Goal: Task Accomplishment & Management: Manage account settings

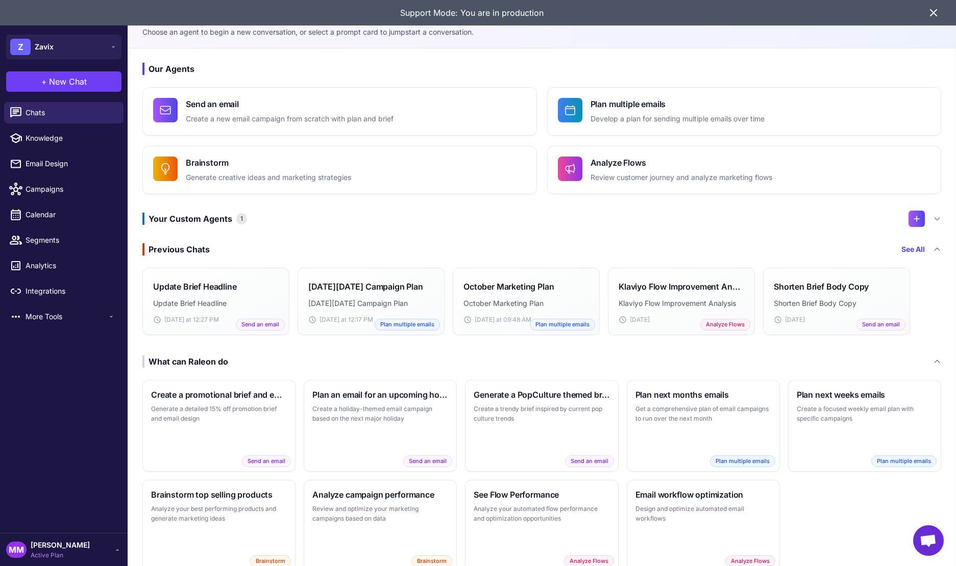
drag, startPoint x: 930, startPoint y: 22, endPoint x: 929, endPoint y: 17, distance: 5.8
click at [930, 22] on div "Support Mode: You are in production" at bounding box center [478, 13] width 956 height 26
click at [936, 12] on icon at bounding box center [933, 13] width 12 height 12
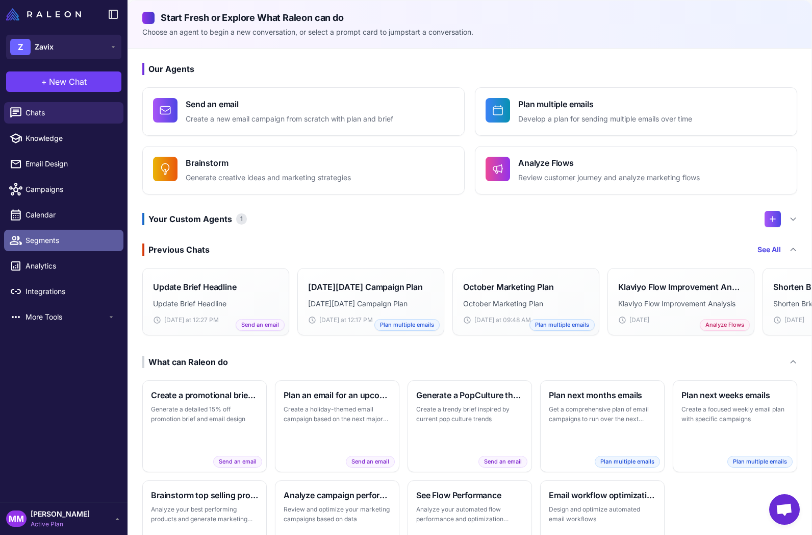
click at [7, 241] on link "Segments" at bounding box center [63, 240] width 119 height 21
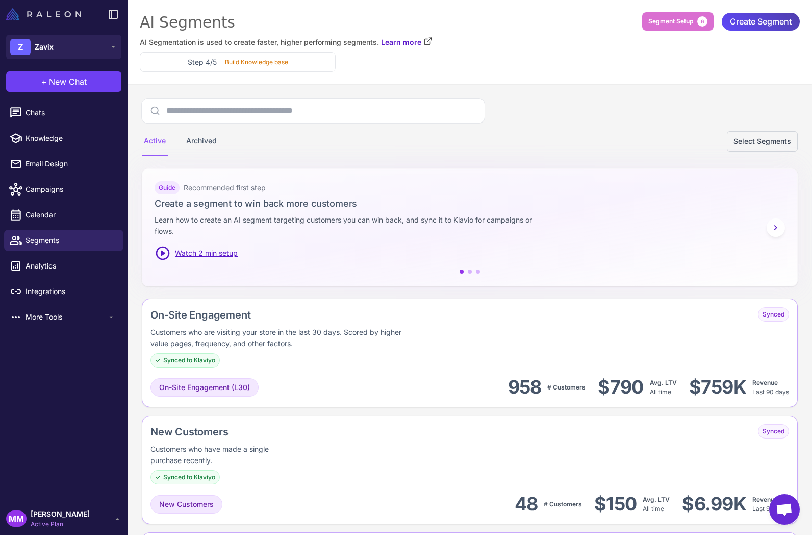
click at [62, 15] on img at bounding box center [43, 14] width 75 height 12
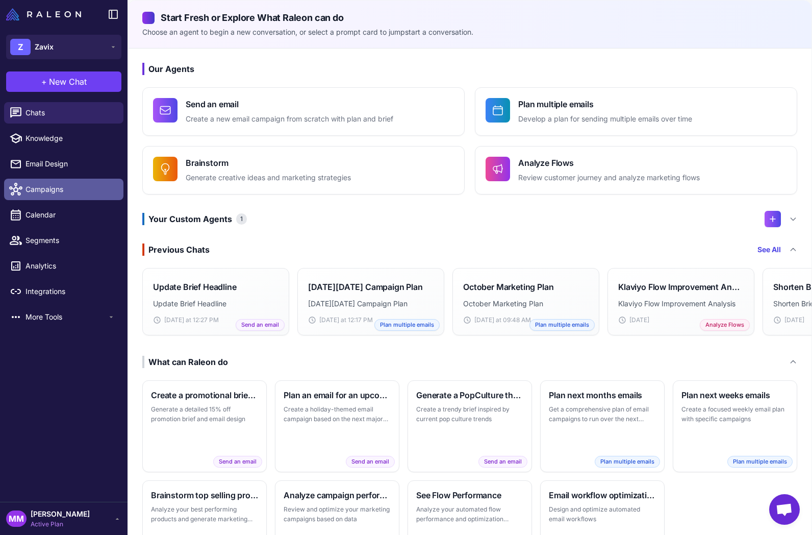
click at [48, 188] on span "Campaigns" at bounding box center [71, 189] width 90 height 11
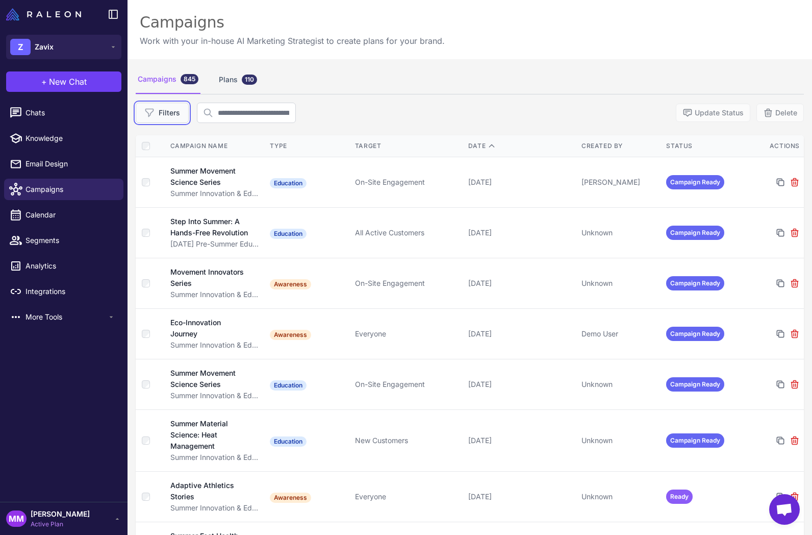
click at [177, 116] on button "Filters" at bounding box center [162, 113] width 53 height 20
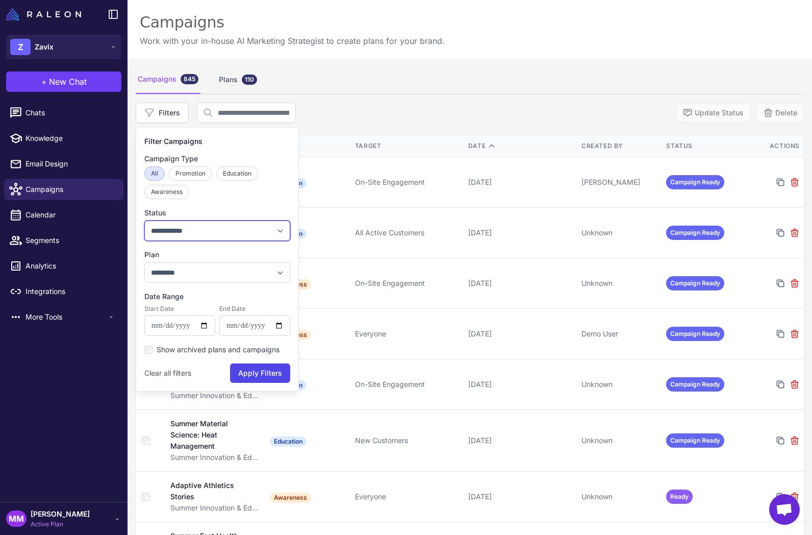
click at [188, 235] on select "**********" at bounding box center [217, 230] width 146 height 20
click at [226, 228] on select "**********" at bounding box center [217, 230] width 146 height 20
drag, startPoint x: 683, startPoint y: 149, endPoint x: 678, endPoint y: 141, distance: 9.2
click at [684, 149] on div "Status" at bounding box center [704, 145] width 77 height 9
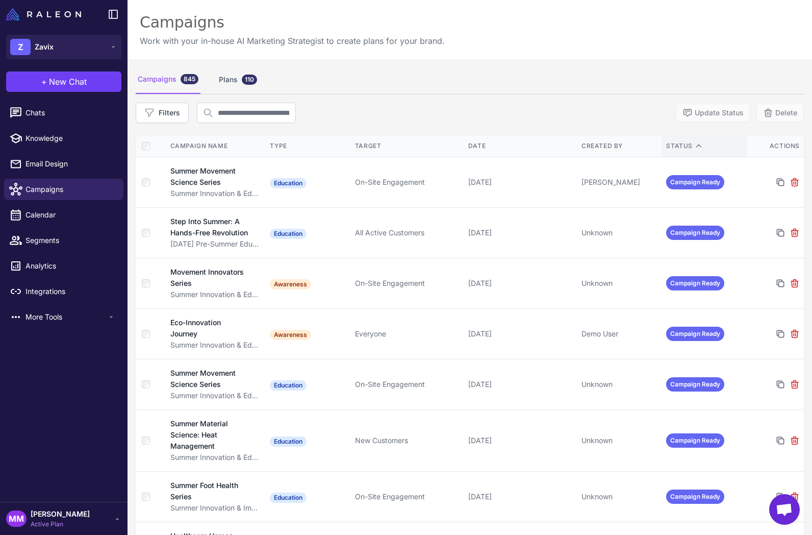
click at [678, 141] on div "Status" at bounding box center [704, 145] width 77 height 9
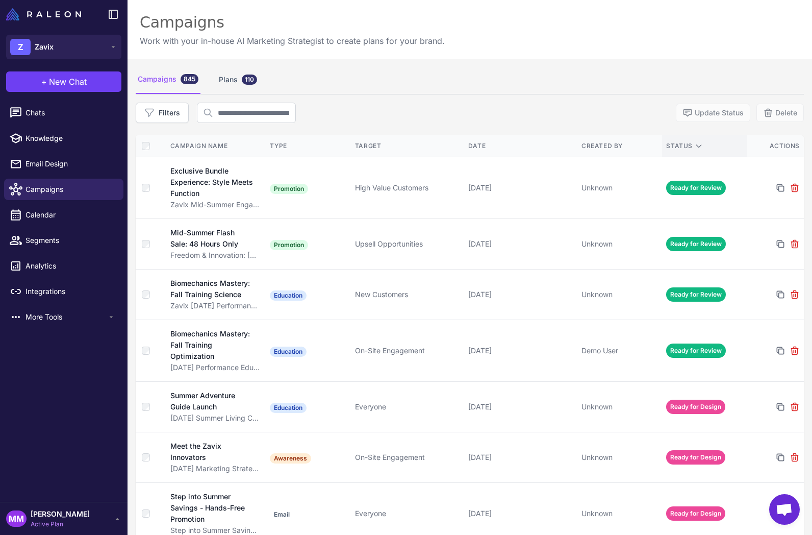
click at [684, 146] on div "Status" at bounding box center [704, 145] width 77 height 9
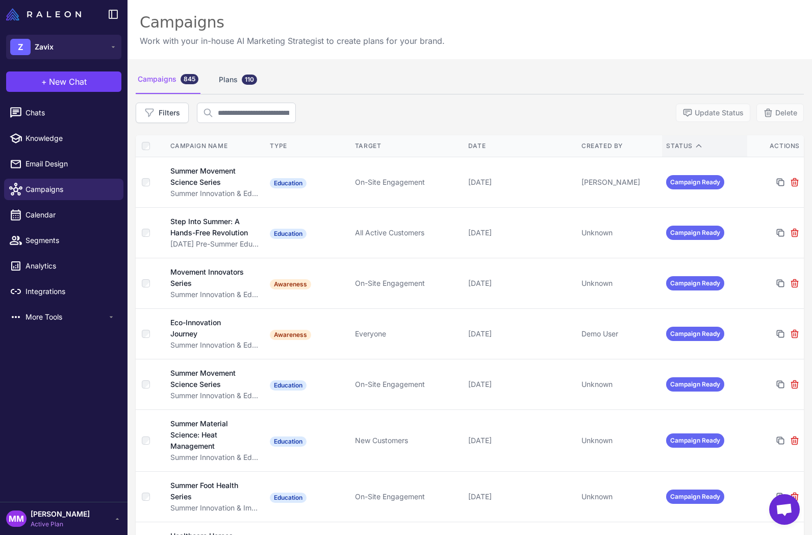
click at [684, 147] on div "Status" at bounding box center [704, 145] width 77 height 9
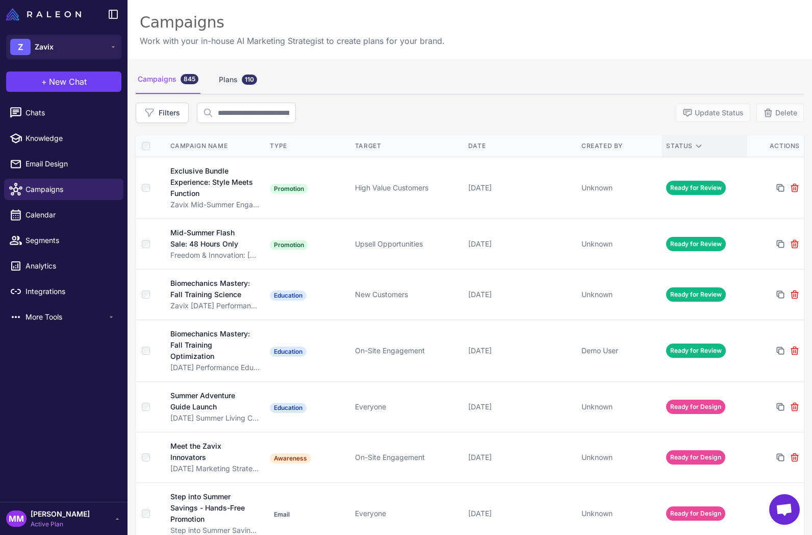
click at [684, 142] on div "Status" at bounding box center [704, 145] width 77 height 9
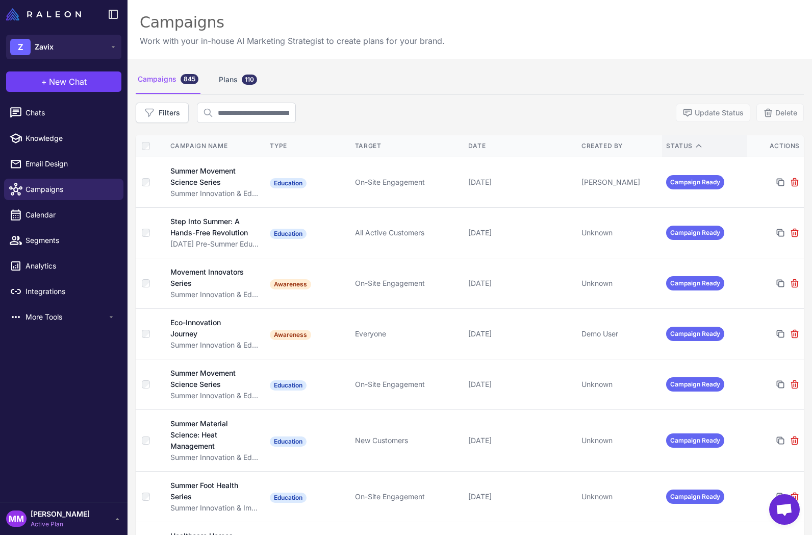
click at [683, 142] on div "Status" at bounding box center [704, 145] width 77 height 9
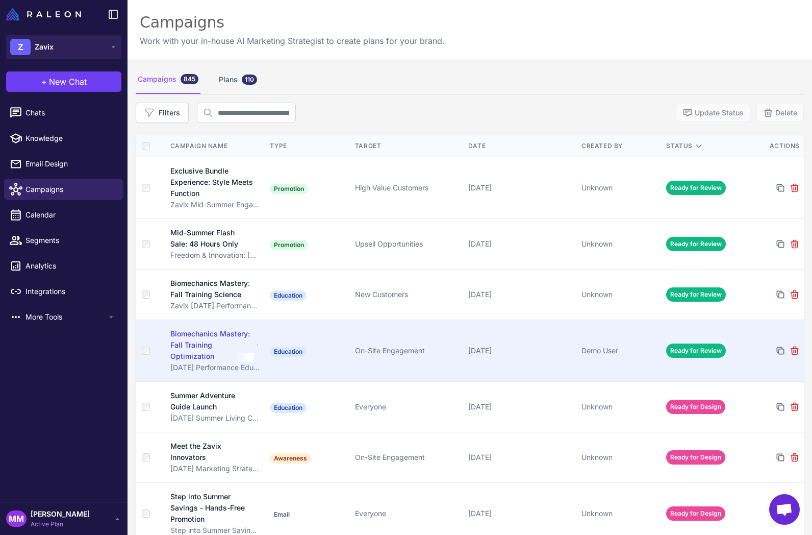
click at [570, 360] on td "September 5, 2025" at bounding box center [520, 351] width 113 height 62
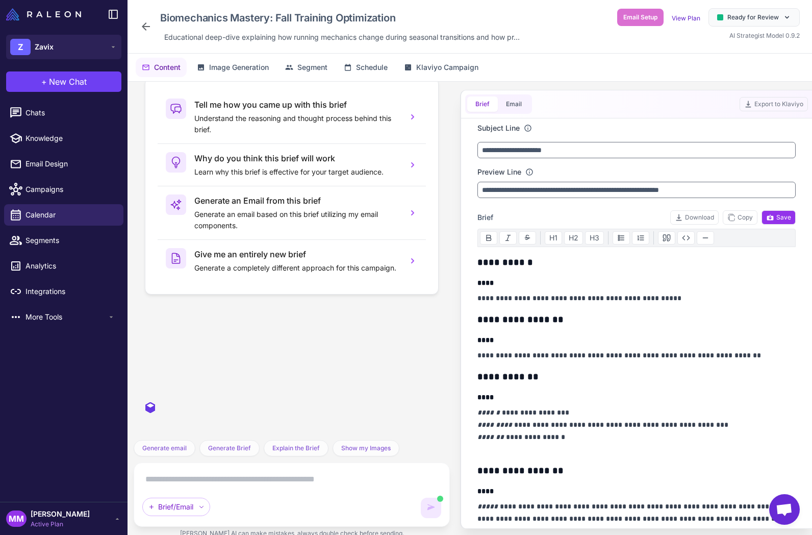
scroll to position [2291, 0]
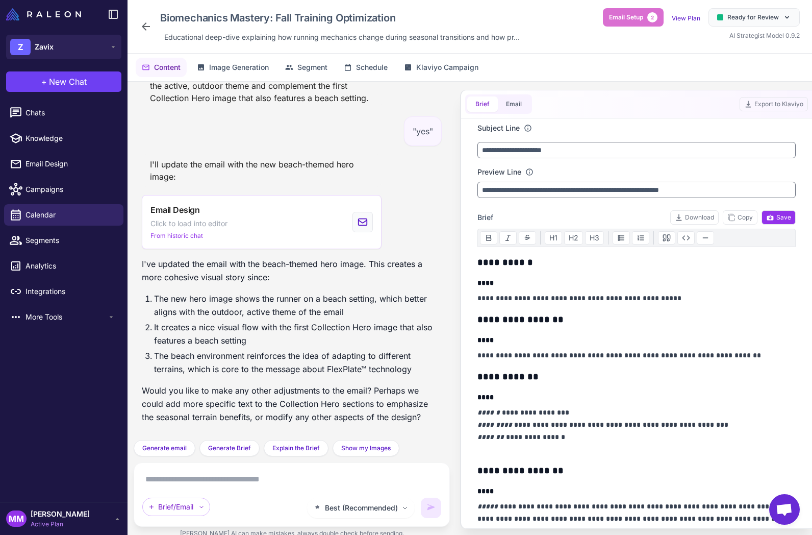
click at [508, 84] on div ""Change this text:\n> Most runners adjust pace in fall. But stride mechanics? M…" at bounding box center [470, 314] width 685 height 464
click at [522, 100] on button "Email" at bounding box center [514, 103] width 32 height 15
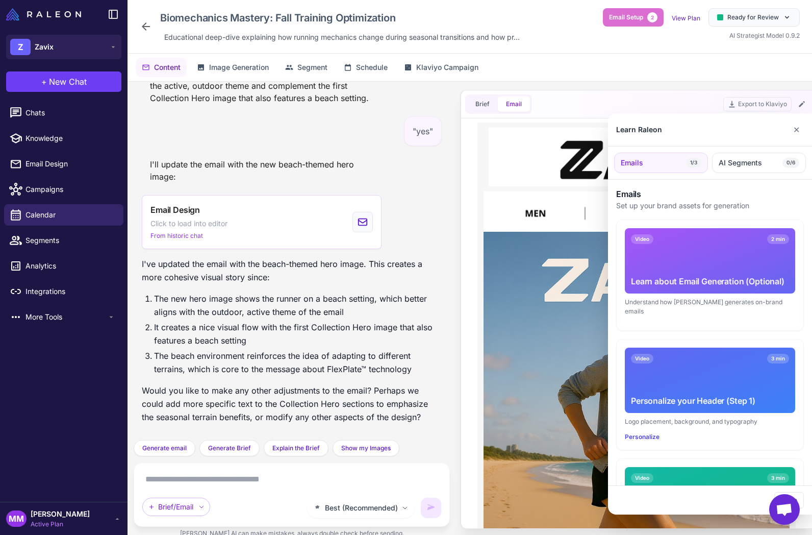
scroll to position [0, 0]
click at [797, 128] on button "✕" at bounding box center [796, 129] width 15 height 20
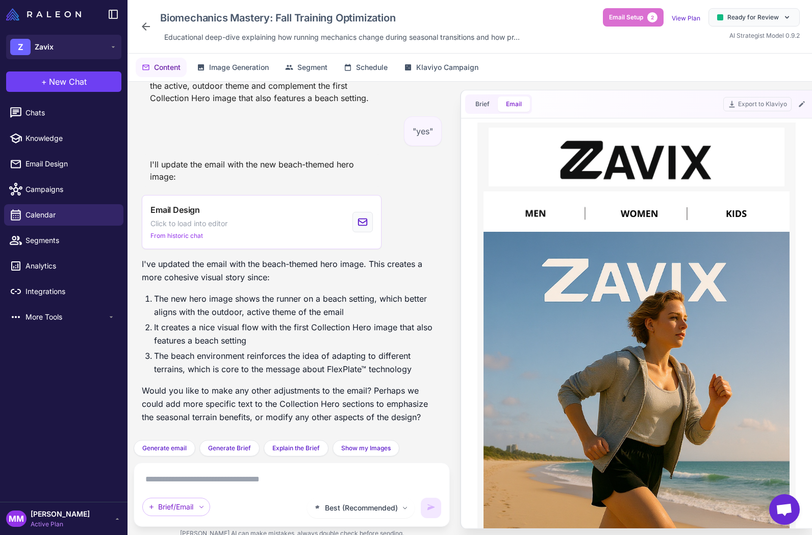
click at [366, 340] on li "It creates a nice visual flow with the first Collection Hero image that also fe…" at bounding box center [298, 333] width 288 height 27
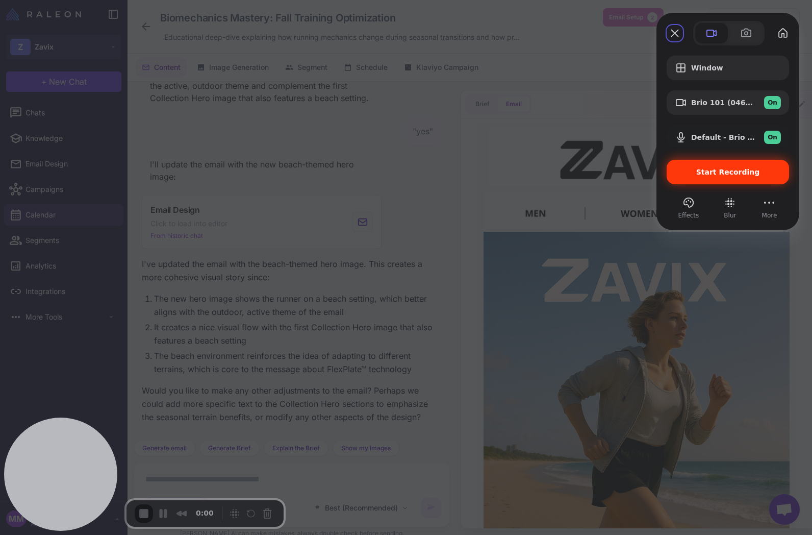
click at [728, 174] on span "Start Recording" at bounding box center [729, 172] width 64 height 8
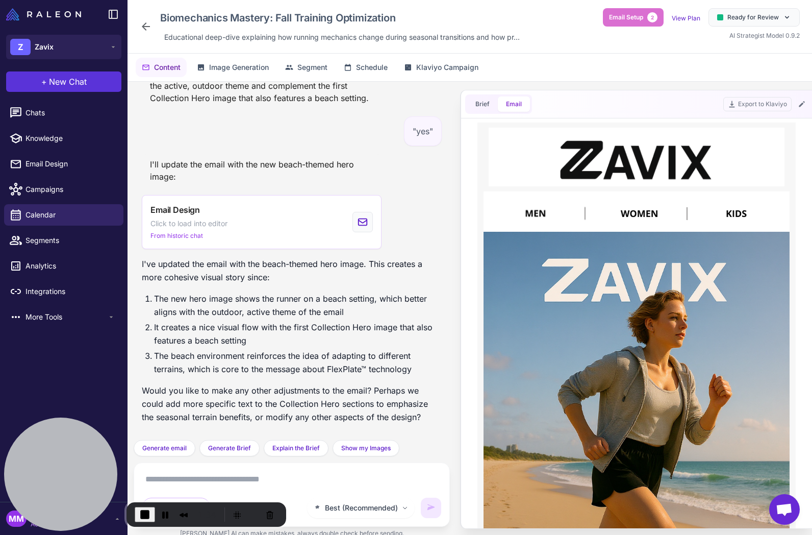
click at [87, 85] on button "+ New Chat" at bounding box center [63, 81] width 115 height 20
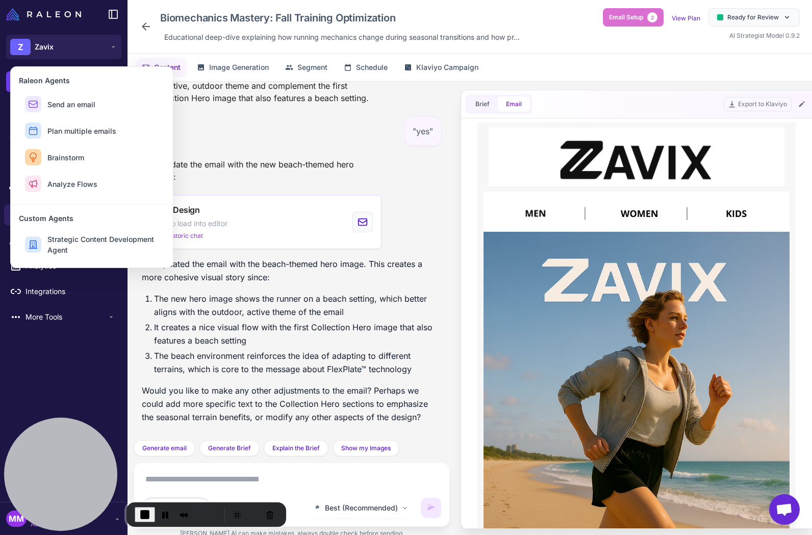
click at [189, 297] on li "The new hero image shows the runner on a beach setting, which better aligns wit…" at bounding box center [298, 305] width 288 height 27
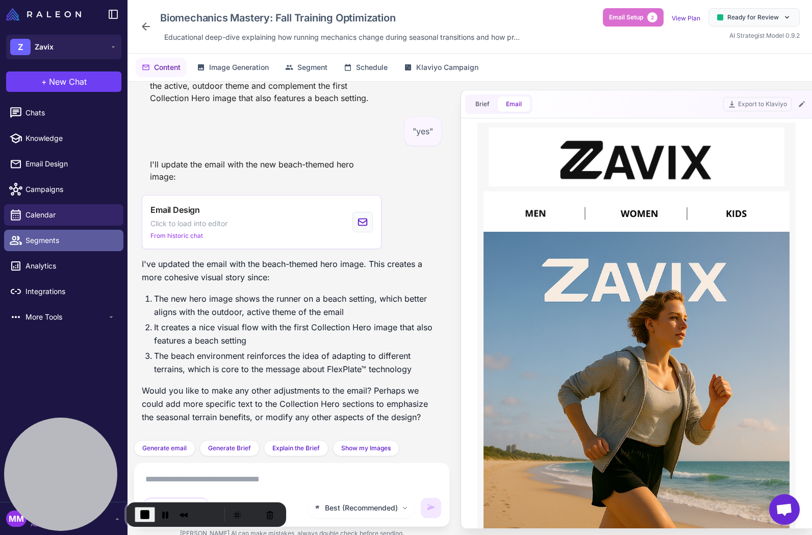
click at [48, 239] on span "Segments" at bounding box center [71, 240] width 90 height 11
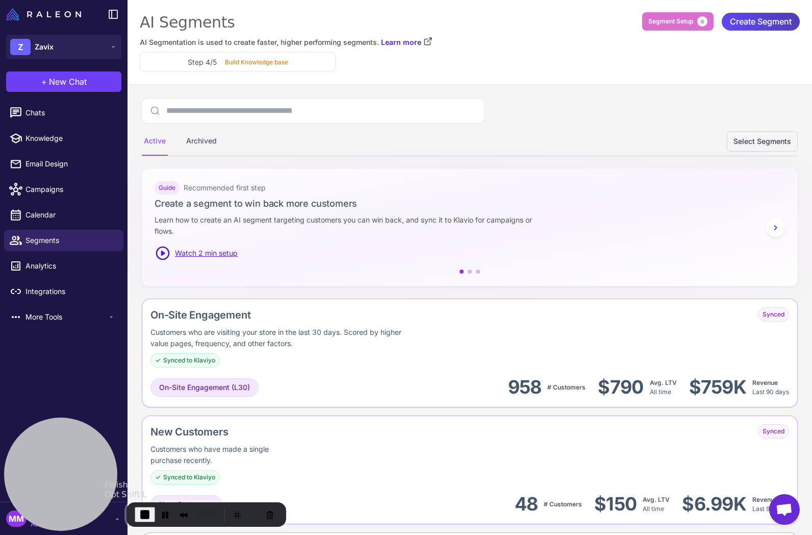
click at [143, 512] on span "End Recording" at bounding box center [145, 514] width 12 height 12
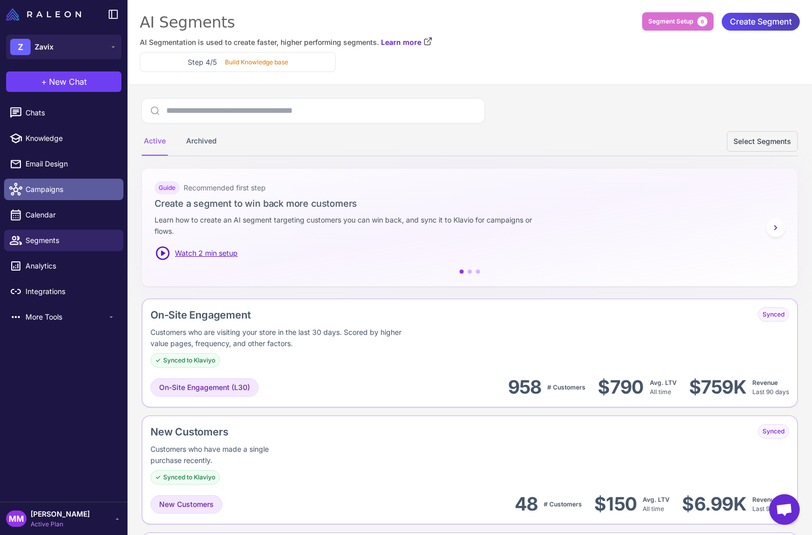
click at [40, 193] on span "Campaigns" at bounding box center [71, 189] width 90 height 11
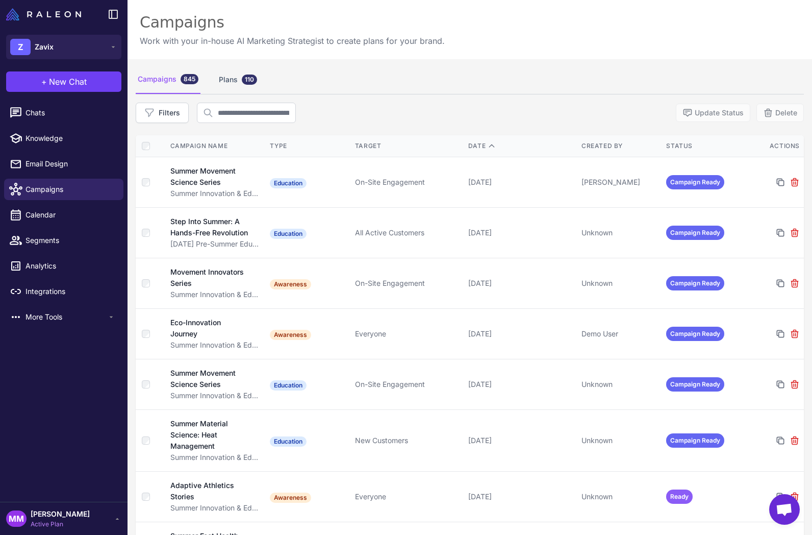
click at [168, 115] on button "Filters" at bounding box center [162, 113] width 53 height 20
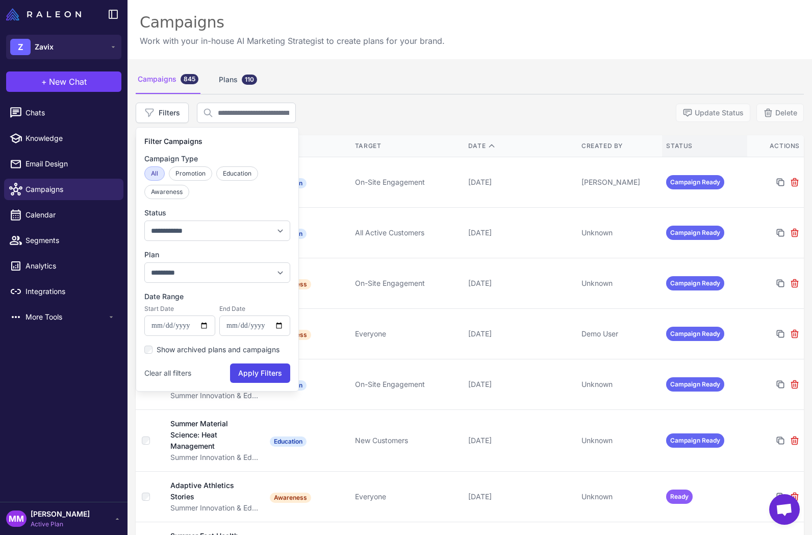
drag, startPoint x: 447, startPoint y: 110, endPoint x: 681, endPoint y: 141, distance: 236.4
click at [448, 111] on div "**********" at bounding box center [470, 113] width 669 height 20
click at [681, 141] on div "Status" at bounding box center [704, 145] width 77 height 9
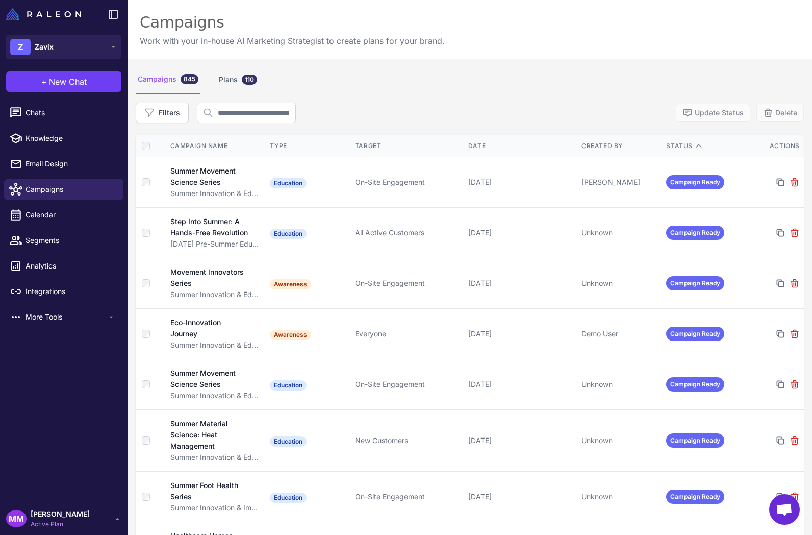
click at [608, 104] on div "Filters Update Status Delete" at bounding box center [470, 113] width 669 height 20
click at [684, 140] on th "Status" at bounding box center [704, 146] width 85 height 22
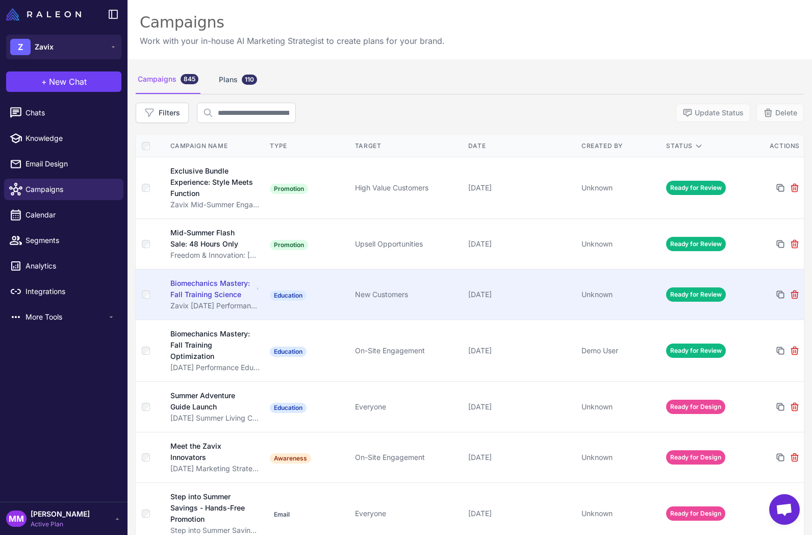
click at [218, 292] on div "Biomechanics Mastery: Fall Training Science" at bounding box center [211, 289] width 83 height 22
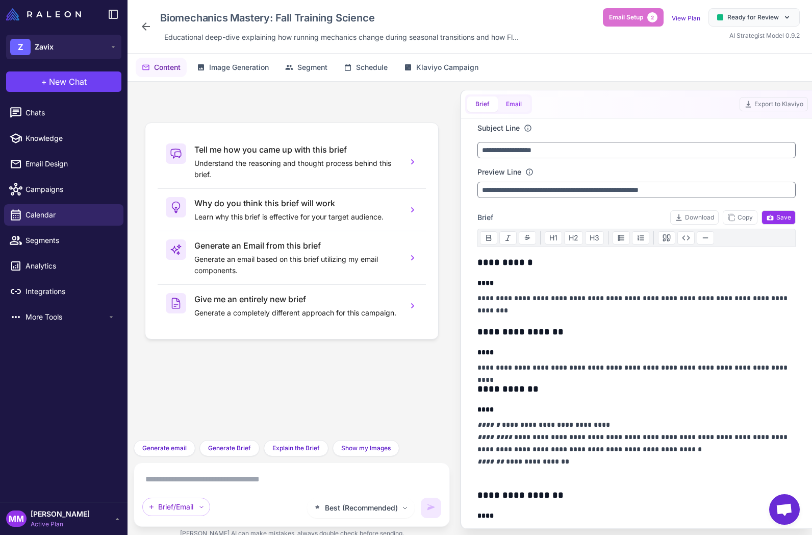
click at [517, 100] on button "Email" at bounding box center [514, 103] width 32 height 15
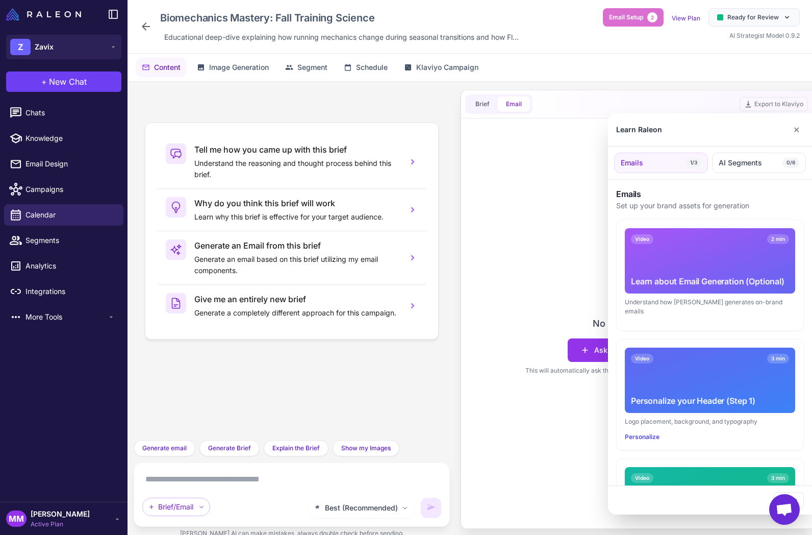
drag, startPoint x: 800, startPoint y: 125, endPoint x: 792, endPoint y: 130, distance: 9.4
click at [800, 125] on button "✕" at bounding box center [796, 129] width 15 height 20
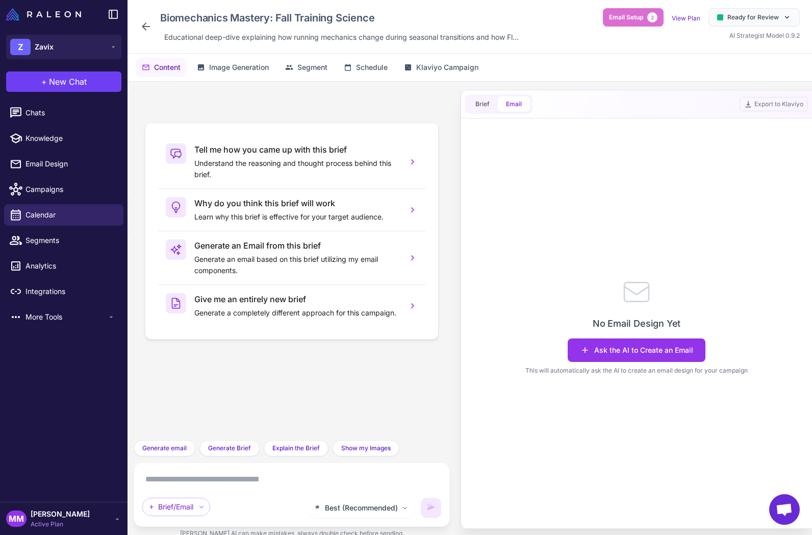
click at [136, 17] on div "Biomechanics Mastery: Fall Training Science Educational deep-dive explaining ho…" at bounding box center [470, 27] width 685 height 54
click at [141, 28] on icon at bounding box center [146, 26] width 12 height 12
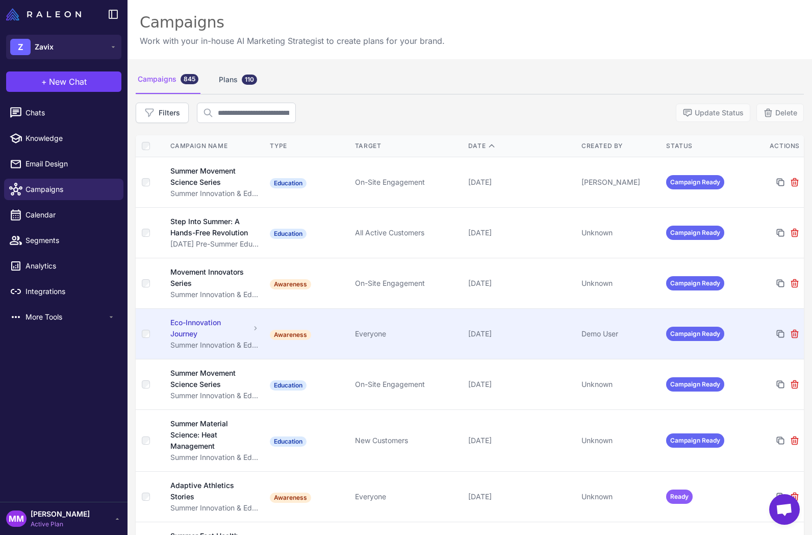
click at [685, 140] on th "Status" at bounding box center [704, 146] width 85 height 22
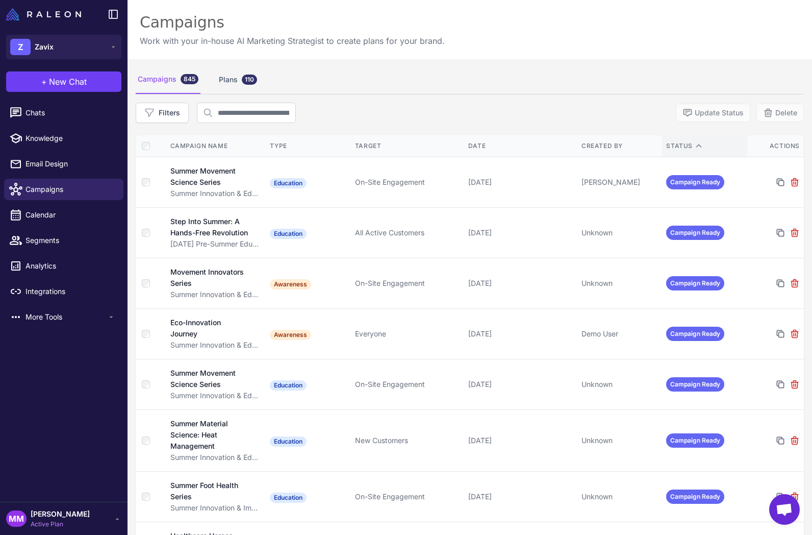
click at [682, 144] on div "Status" at bounding box center [704, 145] width 77 height 9
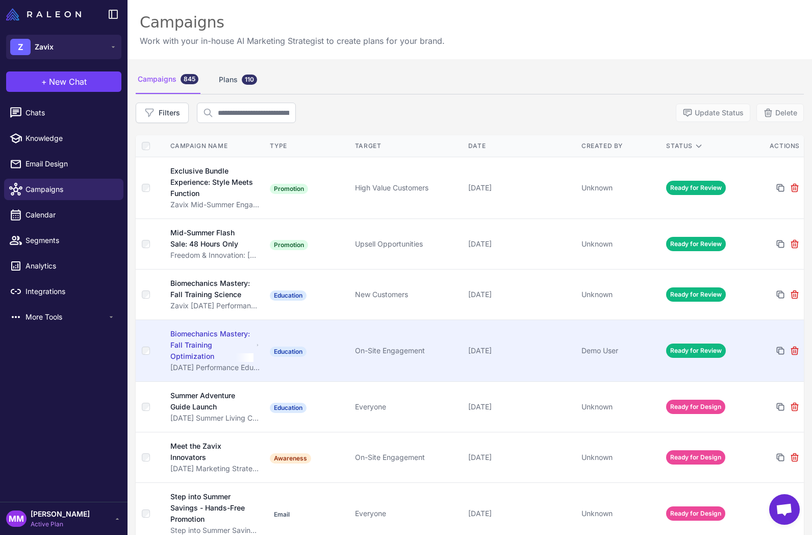
click at [508, 343] on td "September 5, 2025" at bounding box center [520, 351] width 113 height 62
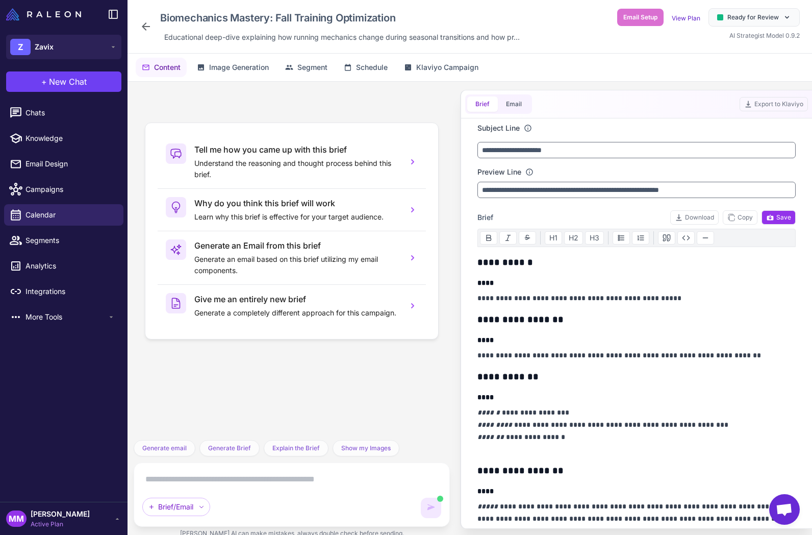
scroll to position [2291, 0]
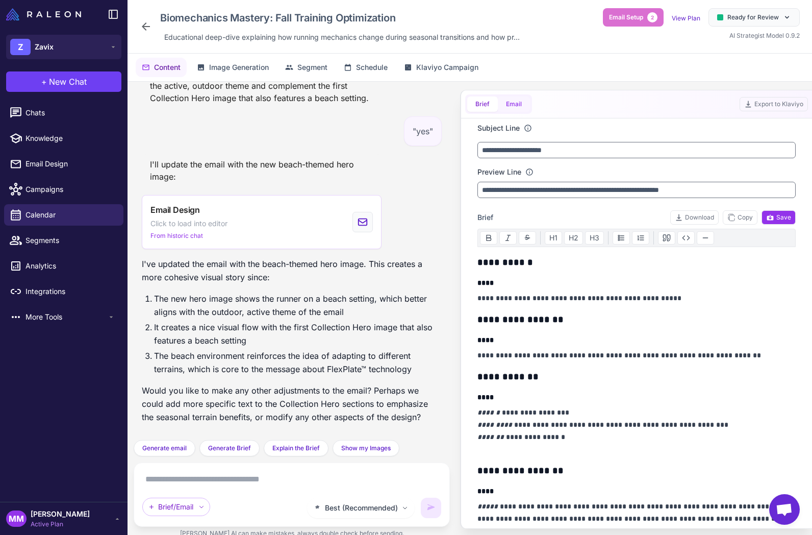
click at [520, 101] on button "Email" at bounding box center [514, 103] width 32 height 15
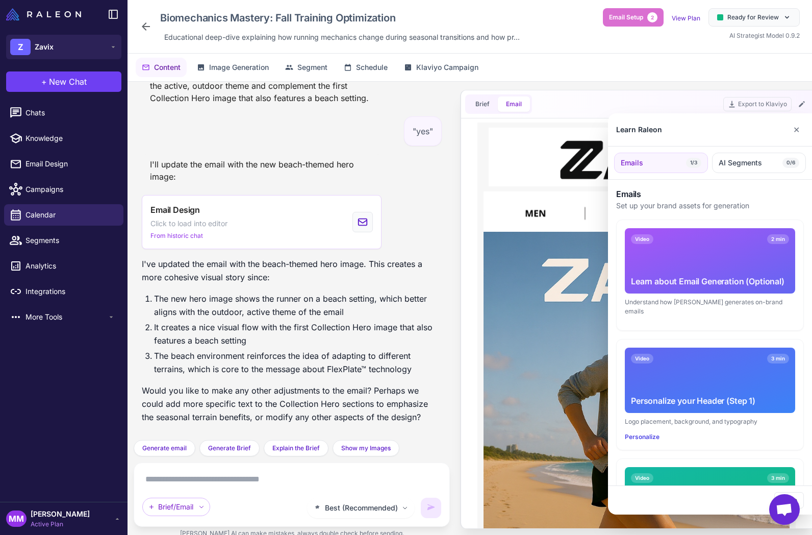
scroll to position [0, 0]
click at [797, 129] on button "✕" at bounding box center [796, 129] width 15 height 20
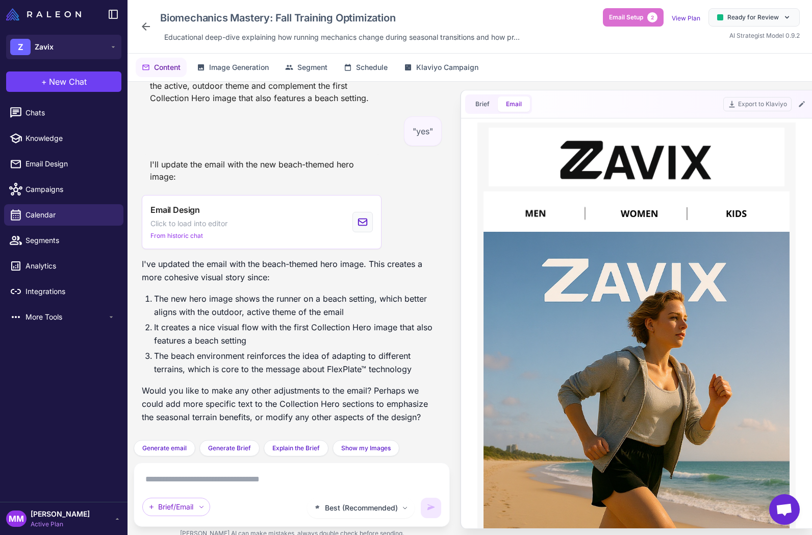
click at [398, 388] on p "Would you like to make any other adjustments to the email? Perhaps we could add…" at bounding box center [292, 404] width 300 height 40
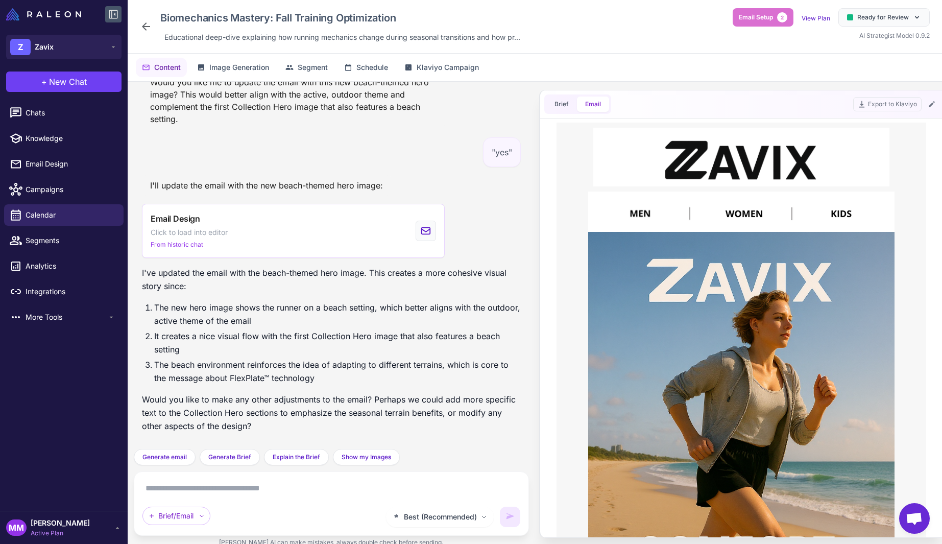
click at [111, 18] on icon at bounding box center [113, 14] width 9 height 9
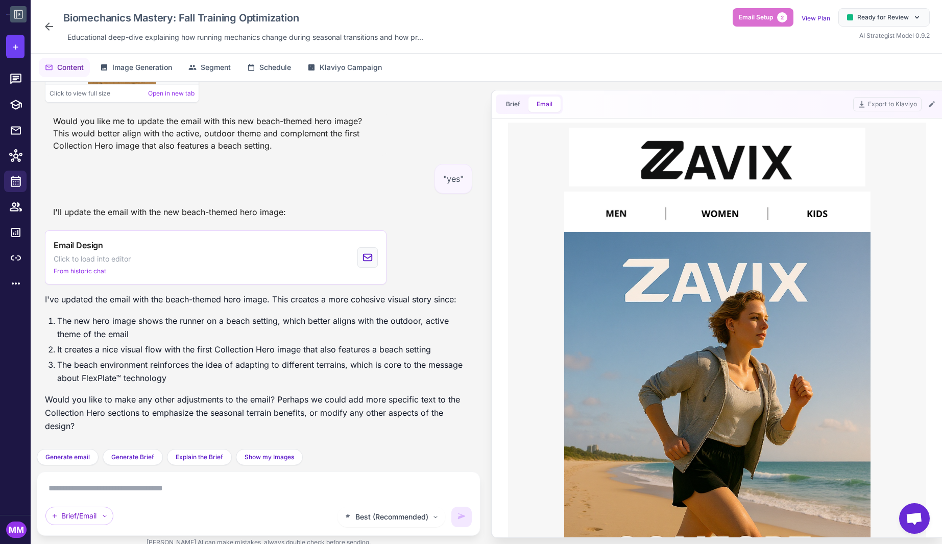
click at [15, 14] on icon at bounding box center [18, 14] width 12 height 12
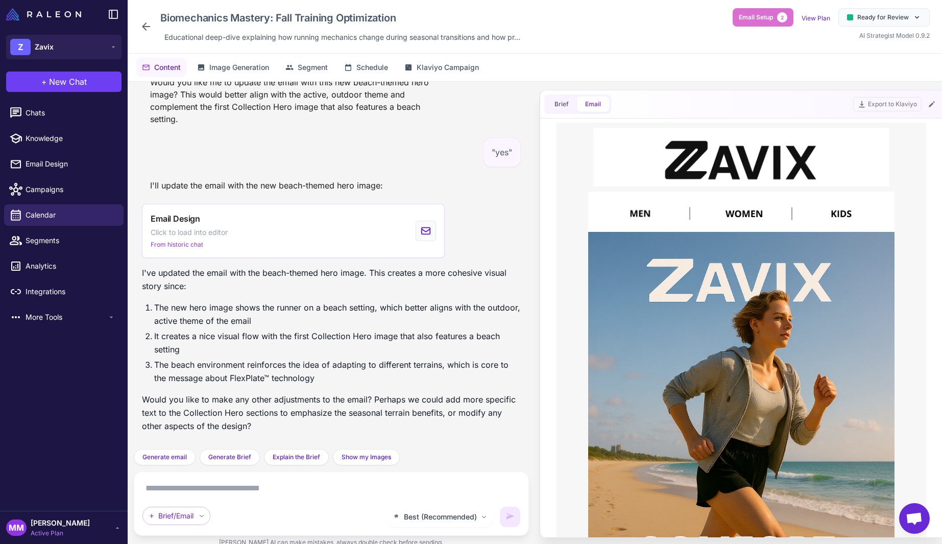
click at [276, 349] on li "It creates a nice visual flow with the first Collection Hero image that also fe…" at bounding box center [337, 342] width 366 height 27
click at [371, 520] on div "Brief/Email" at bounding box center [260, 515] width 237 height 18
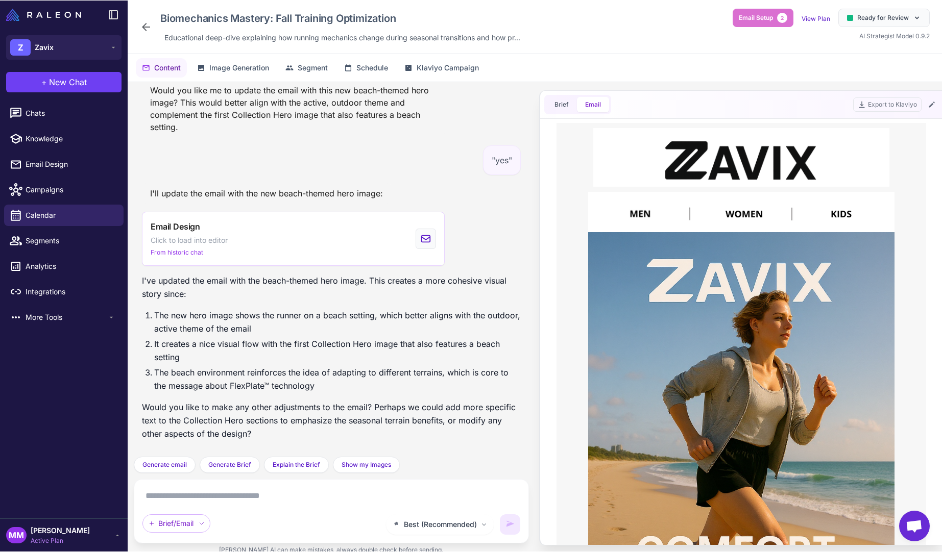
scroll to position [2112, 0]
click at [340, 371] on li "The beach environment reinforces the idea of adapting to different terrains, wh…" at bounding box center [337, 379] width 366 height 27
click at [102, 533] on div "MM Mary Marketer Active Plan" at bounding box center [63, 536] width 115 height 20
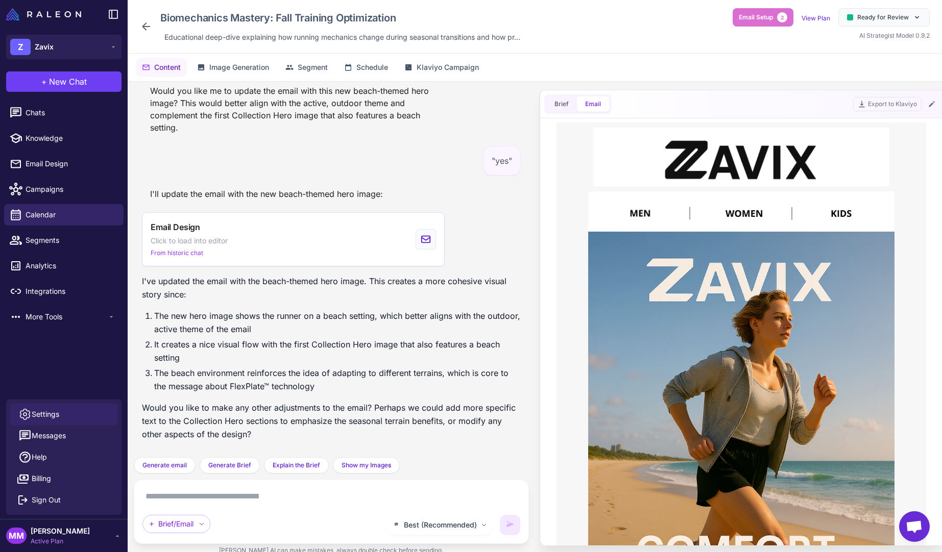
click at [51, 413] on span "Settings" at bounding box center [46, 414] width 28 height 11
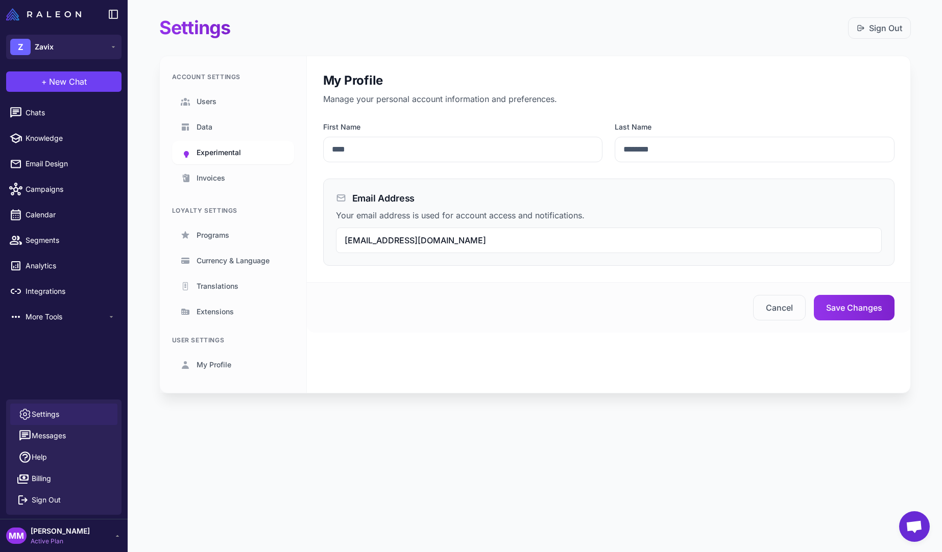
click at [210, 147] on span "Experimental" at bounding box center [218, 152] width 44 height 11
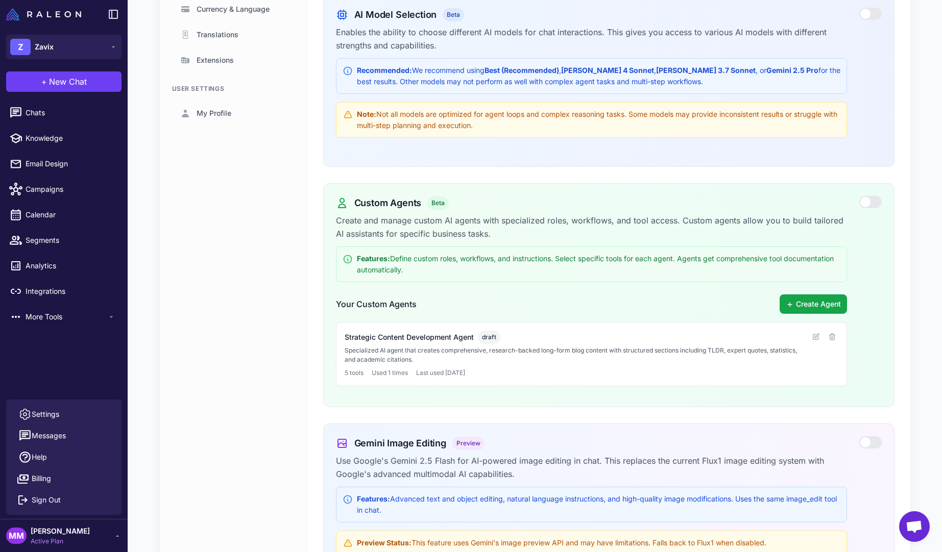
scroll to position [253, 0]
click at [821, 302] on button "Create Agent" at bounding box center [812, 302] width 67 height 19
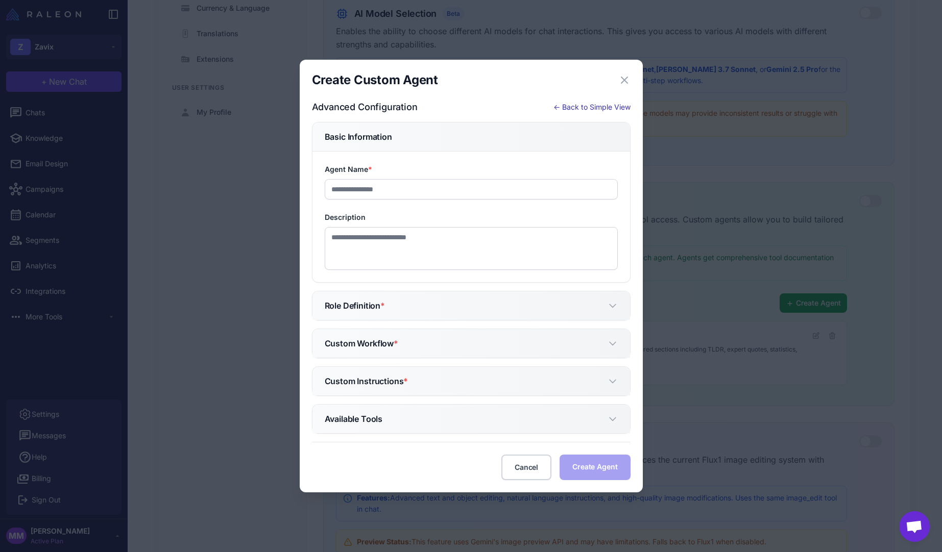
click at [587, 105] on button "← Back to Simple View" at bounding box center [591, 107] width 77 height 11
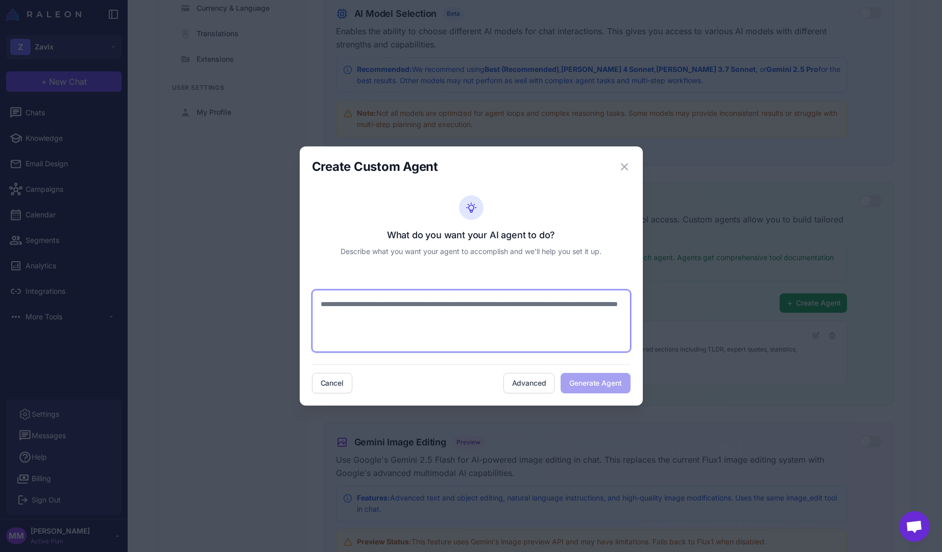
click at [347, 309] on textarea at bounding box center [471, 321] width 318 height 62
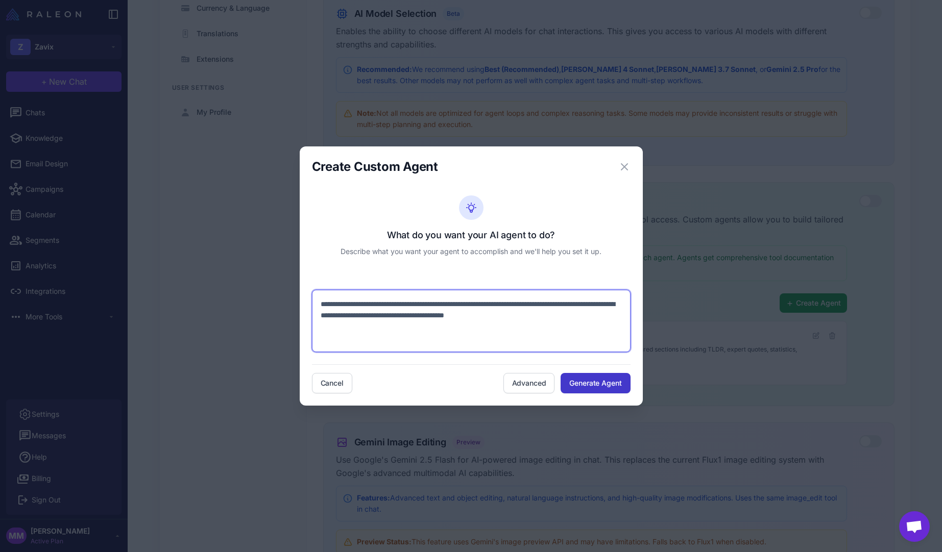
type textarea "**********"
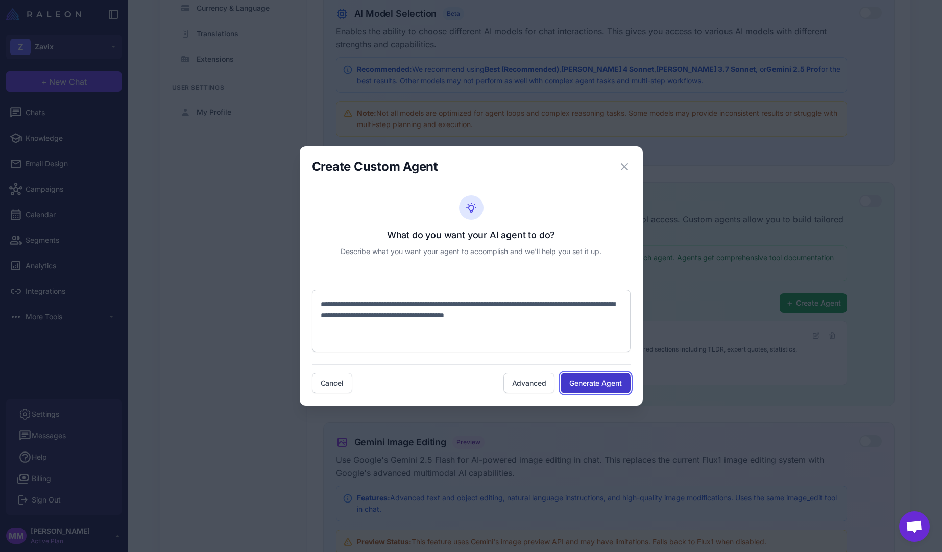
click at [593, 383] on button "Generate Agent" at bounding box center [594, 383] width 69 height 20
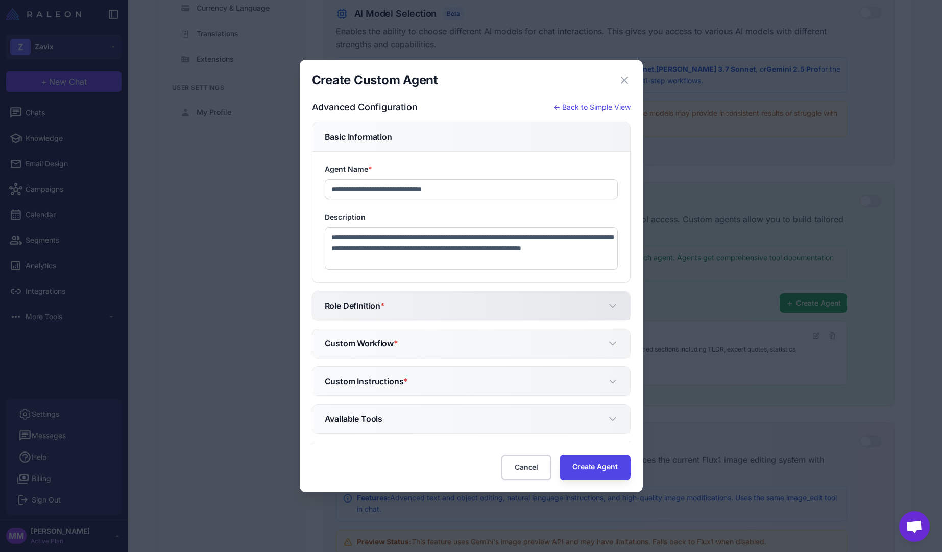
click at [393, 304] on button "Role Definition *" at bounding box center [470, 305] width 317 height 29
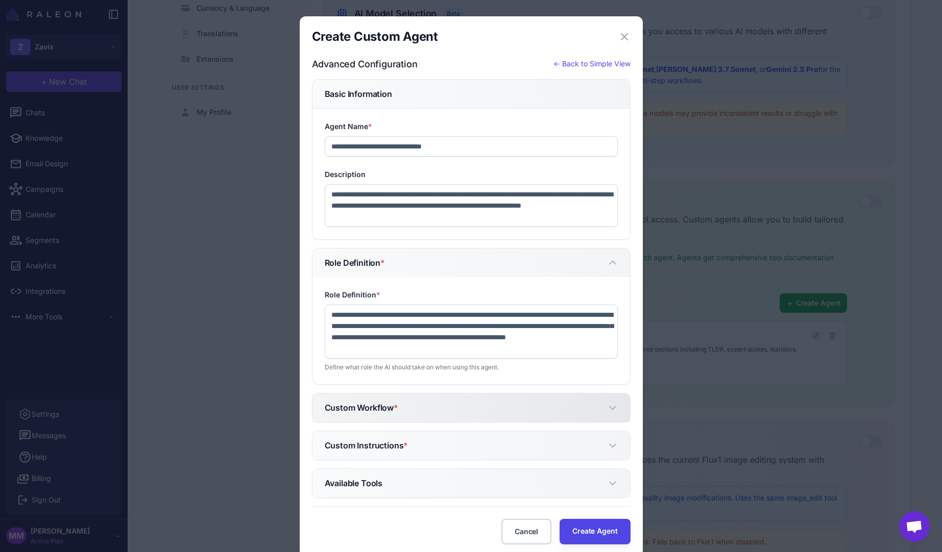
click at [417, 403] on button "Custom Workflow *" at bounding box center [470, 407] width 317 height 29
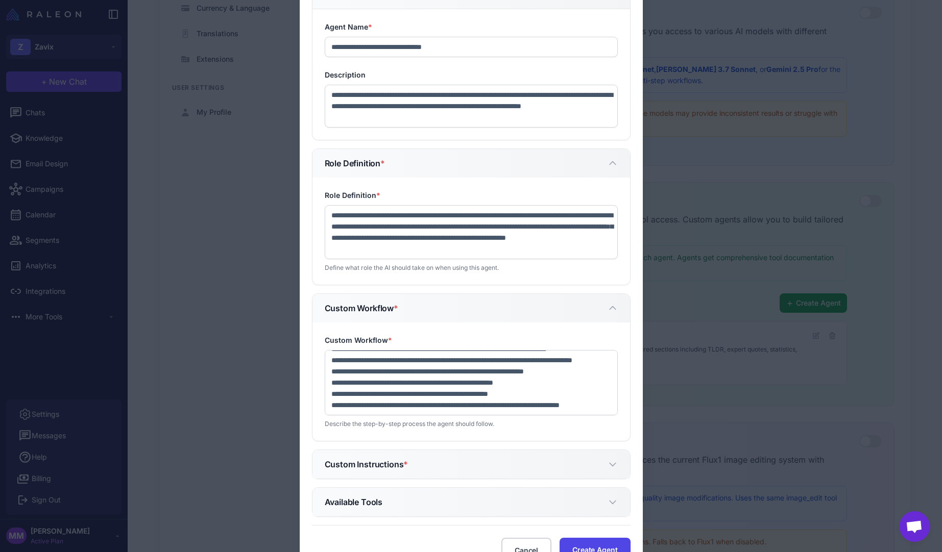
scroll to position [96, 0]
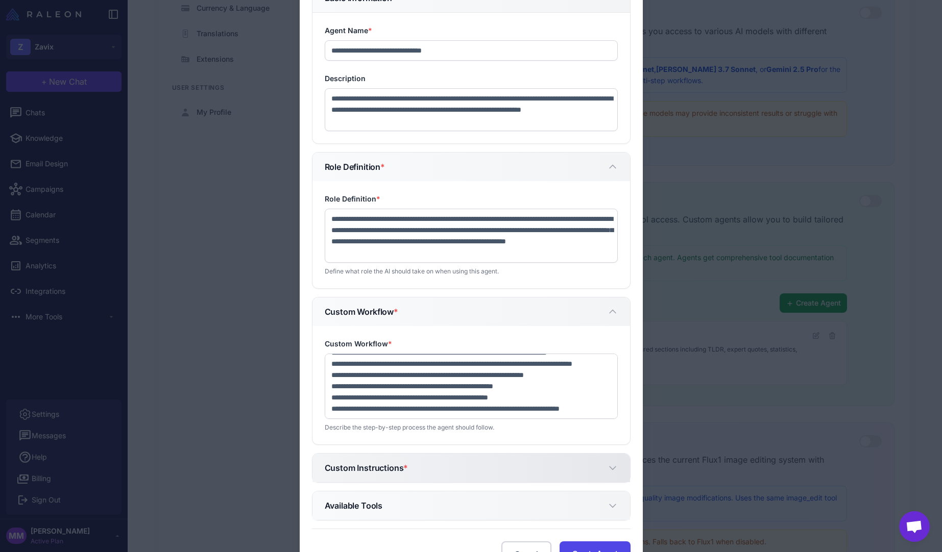
click at [400, 472] on h5 "Custom Instructions *" at bounding box center [367, 468] width 84 height 12
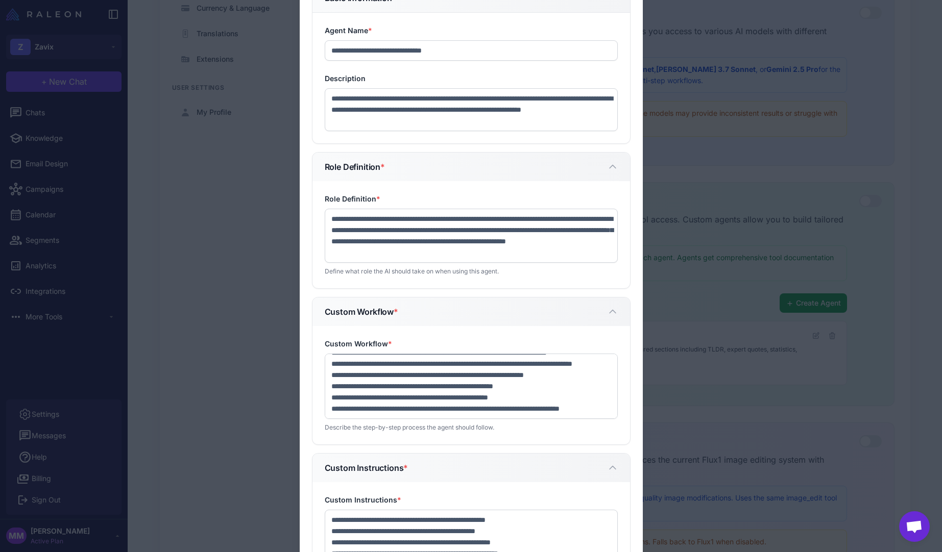
scroll to position [45, 0]
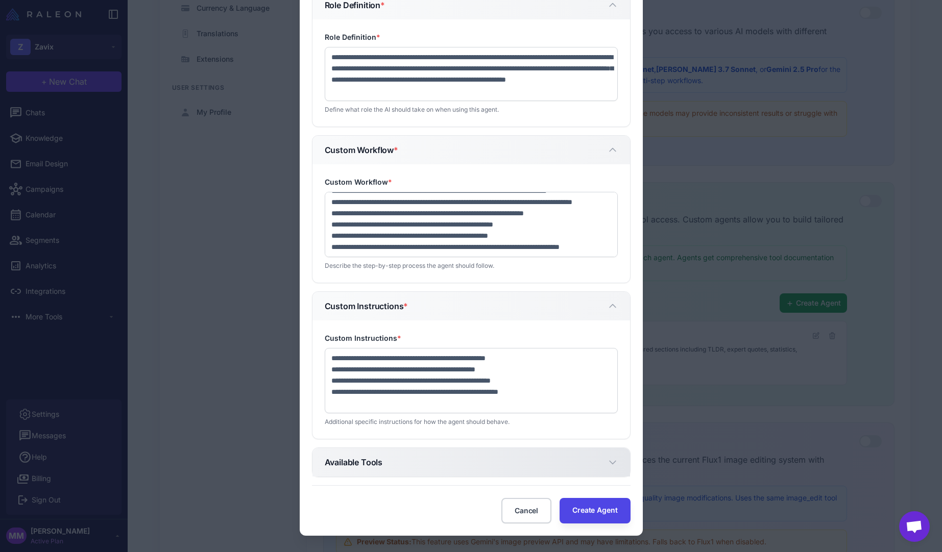
click at [400, 465] on button "Available Tools" at bounding box center [470, 462] width 317 height 29
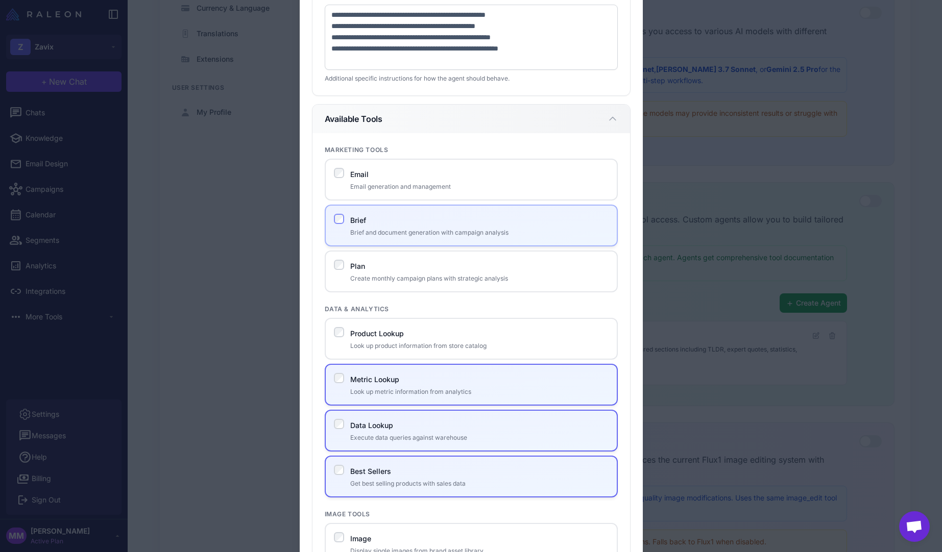
scroll to position [602, 0]
click at [352, 212] on div "Brief Brief and document generation with campaign analysis" at bounding box center [471, 225] width 293 height 42
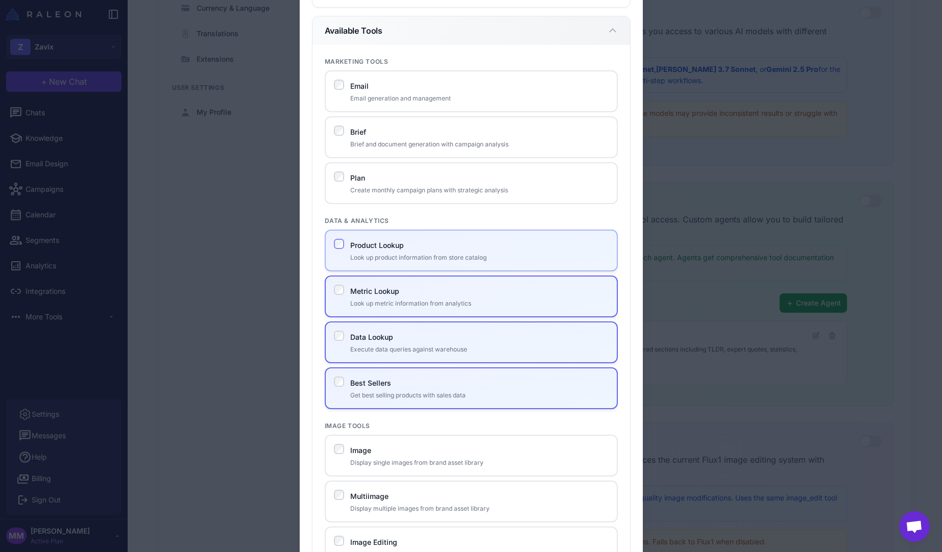
scroll to position [686, 0]
click at [362, 250] on label "Product Lookup" at bounding box center [377, 248] width 54 height 9
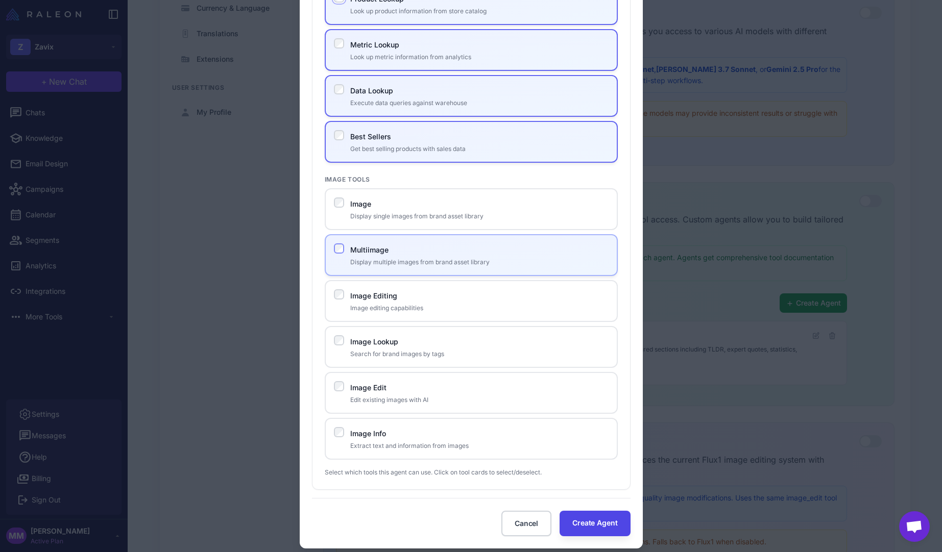
scroll to position [949, 0]
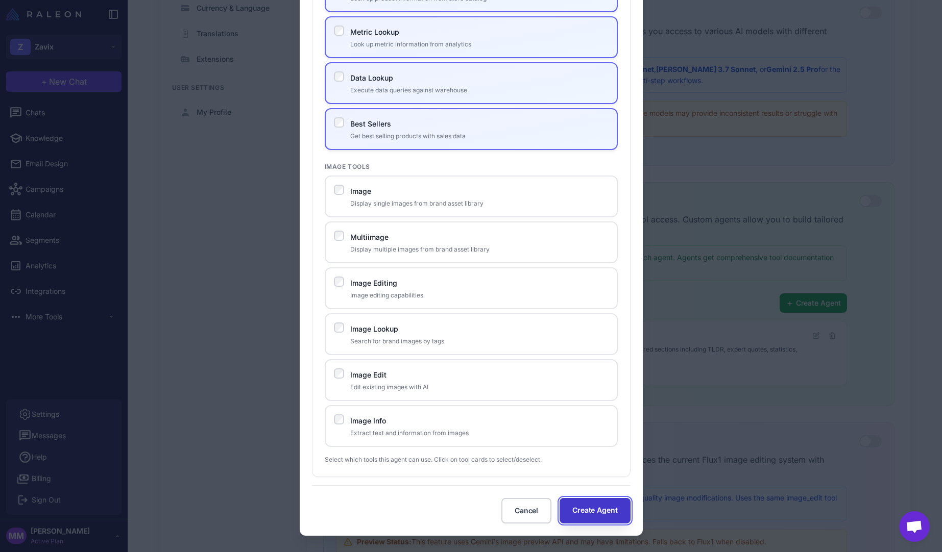
click at [601, 511] on button "Create Agent" at bounding box center [594, 511] width 70 height 26
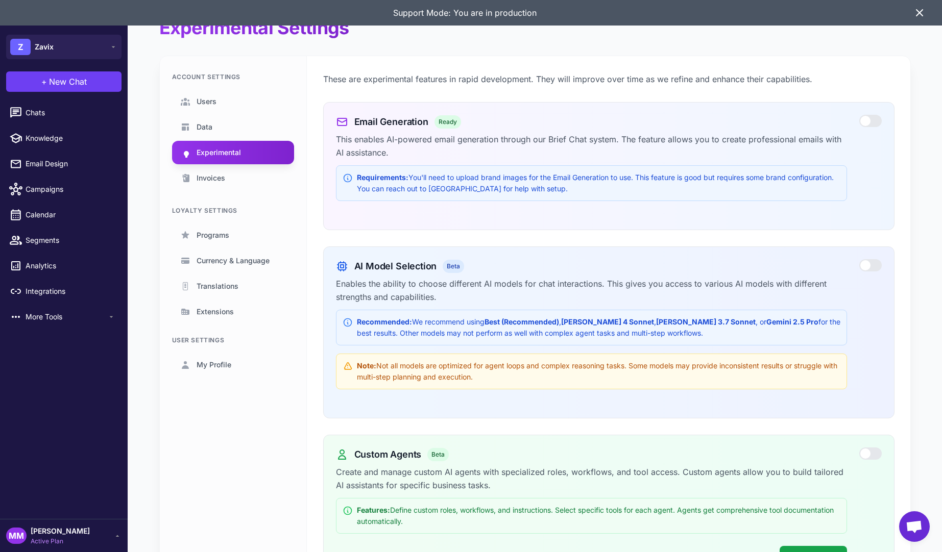
click at [913, 16] on icon at bounding box center [919, 13] width 12 height 12
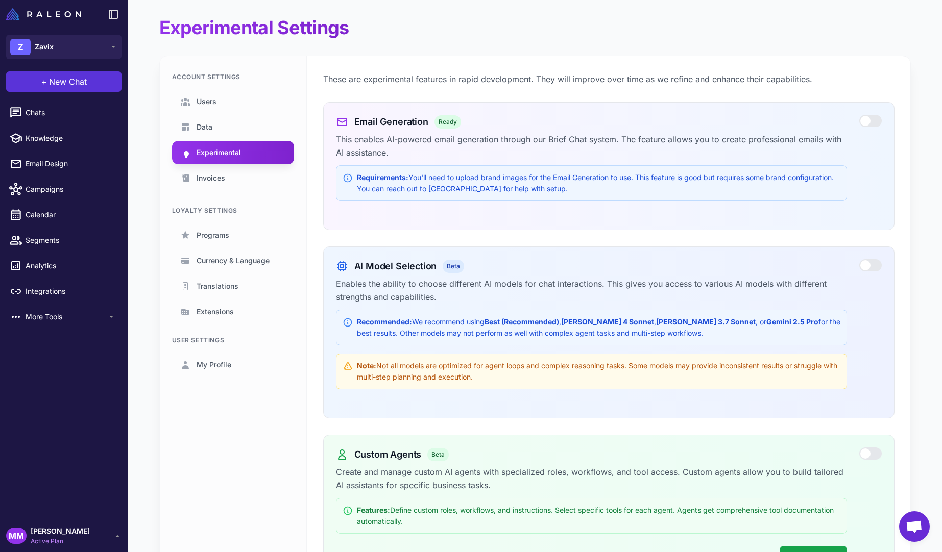
click at [55, 83] on span "New Chat" at bounding box center [68, 82] width 38 height 12
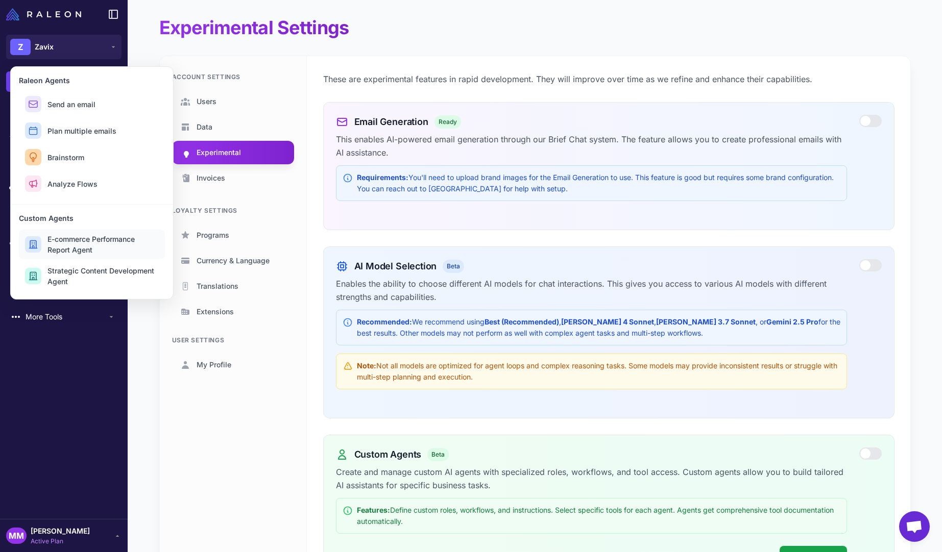
click at [85, 243] on span "E-commerce Performance Report Agent" at bounding box center [102, 244] width 111 height 21
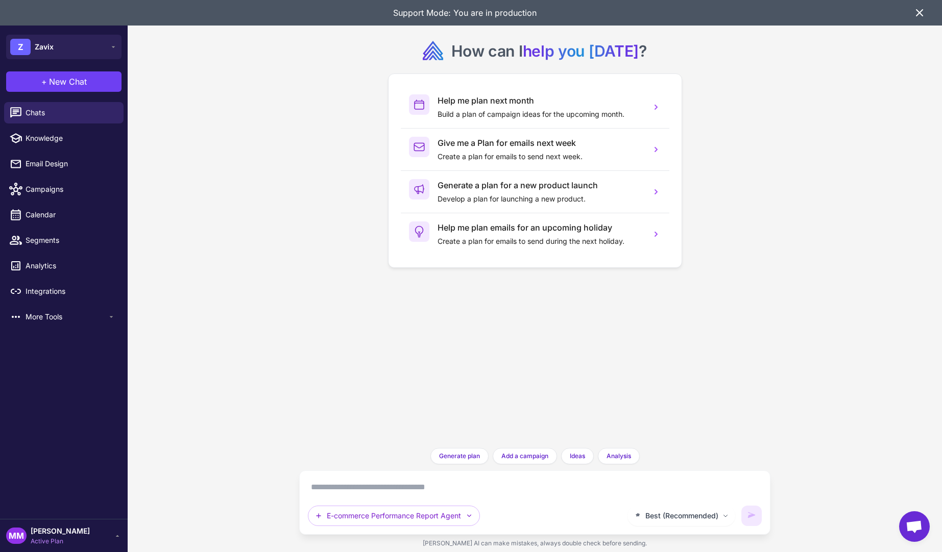
click at [274, 257] on div "How can I help you today ? Help me plan next month Build a plan of campaign ide…" at bounding box center [535, 276] width 814 height 552
click at [181, 153] on div "How can I help you today ? Help me plan next month Build a plan of campaign ide…" at bounding box center [535, 276] width 814 height 552
click at [187, 177] on div "How can I help you today ? Help me plan next month Build a plan of campaign ide…" at bounding box center [535, 276] width 814 height 552
click at [352, 485] on textarea at bounding box center [535, 487] width 454 height 16
click at [230, 364] on div "How can I help you today ? Help me plan next month Build a plan of campaign ide…" at bounding box center [535, 276] width 814 height 552
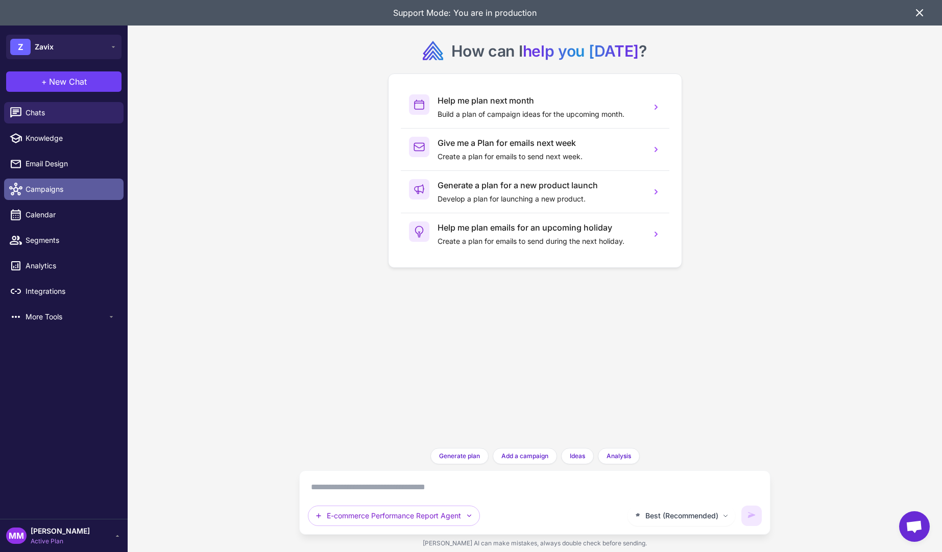
click at [57, 191] on span "Campaigns" at bounding box center [71, 189] width 90 height 11
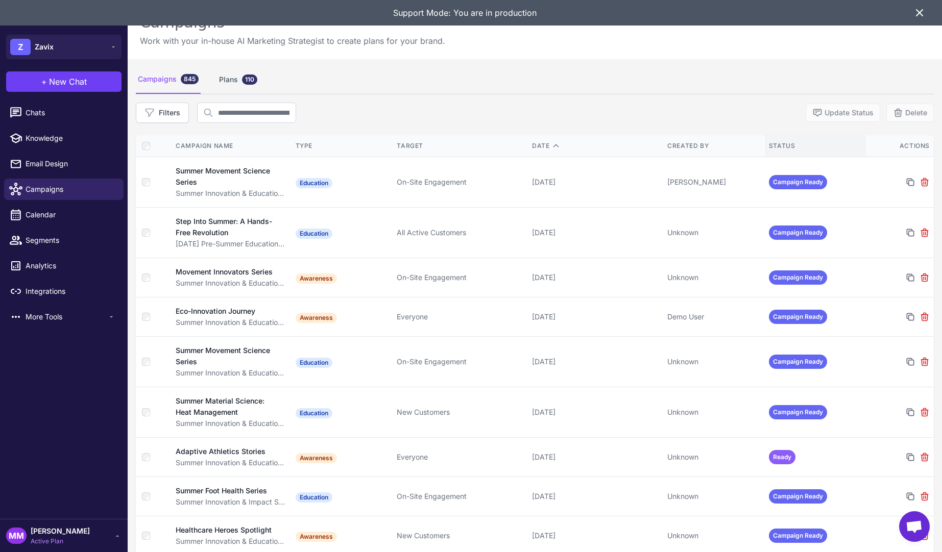
click at [791, 147] on div "Status" at bounding box center [815, 145] width 93 height 9
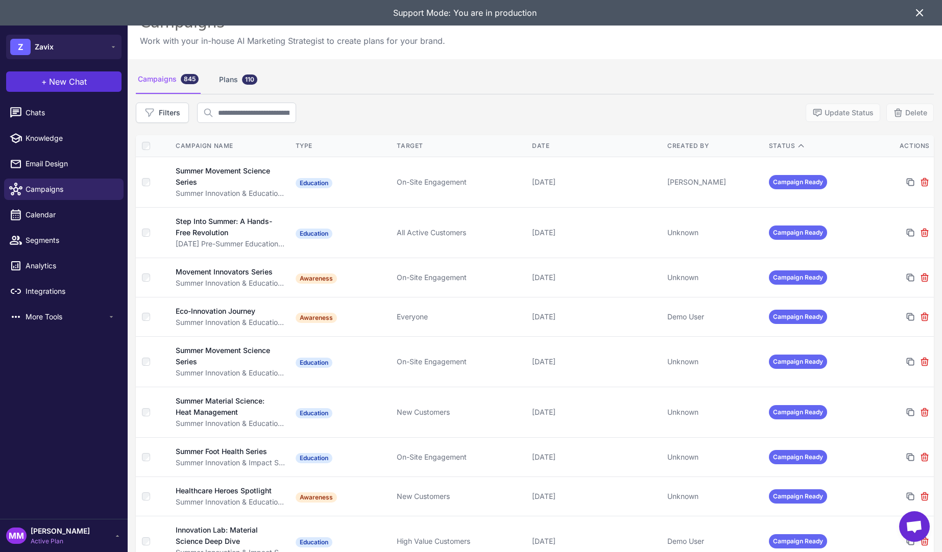
click at [84, 86] on span "New Chat" at bounding box center [68, 82] width 38 height 12
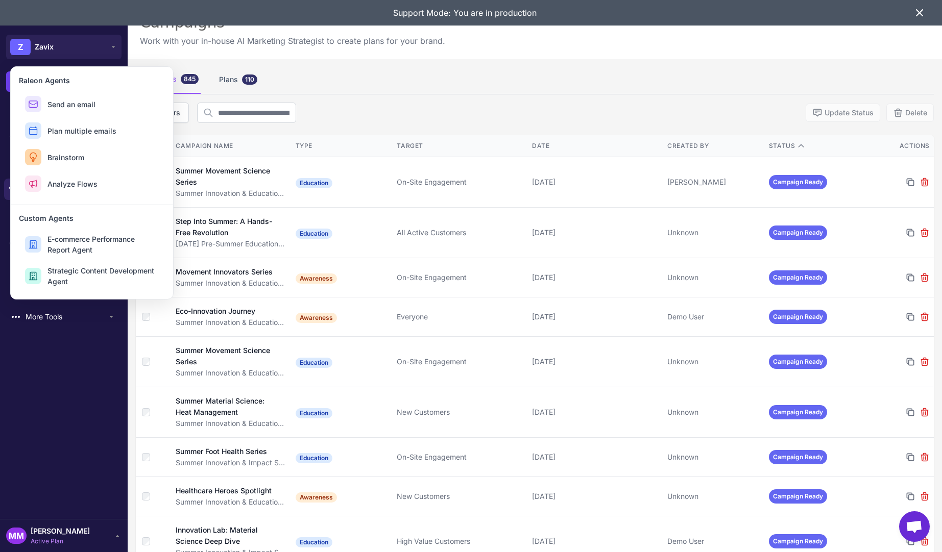
click at [771, 92] on div "Campaigns 845 Plans 110" at bounding box center [535, 79] width 798 height 29
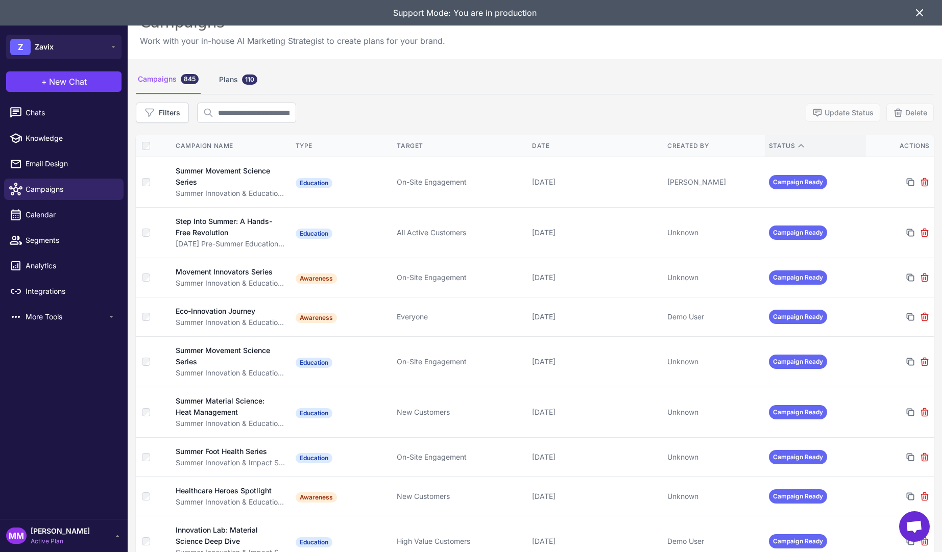
click at [800, 137] on th "Status" at bounding box center [815, 146] width 102 height 22
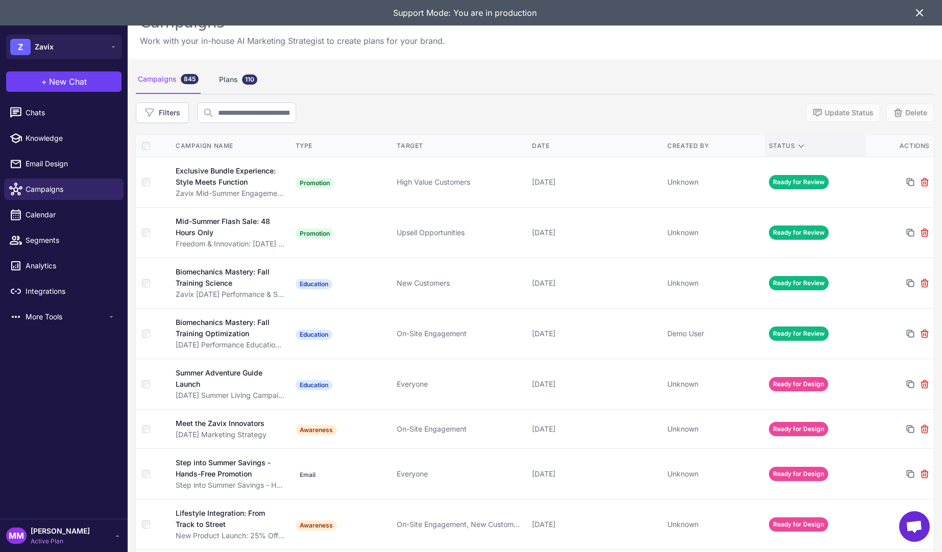
click at [796, 155] on th "Status" at bounding box center [815, 146] width 102 height 22
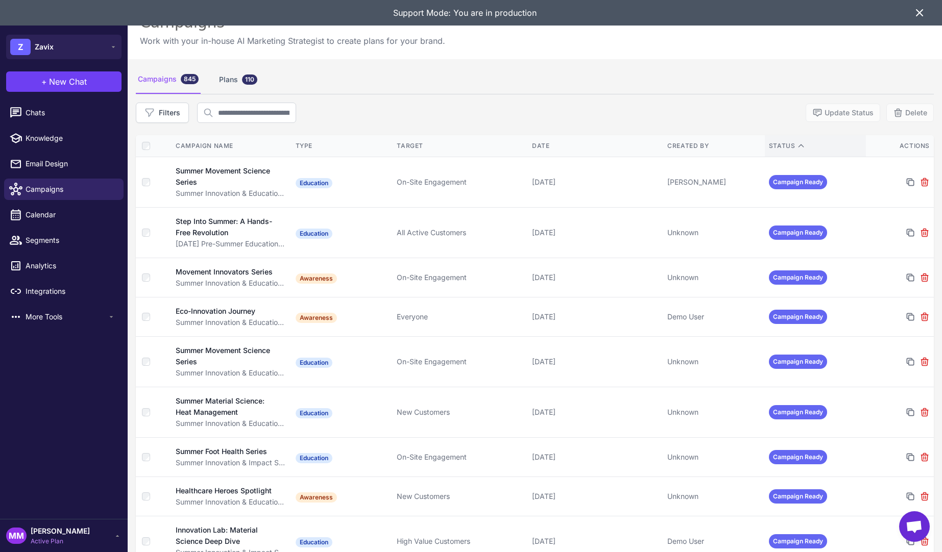
drag, startPoint x: 796, startPoint y: 145, endPoint x: 816, endPoint y: 138, distance: 21.0
click at [797, 144] on icon at bounding box center [801, 146] width 8 height 8
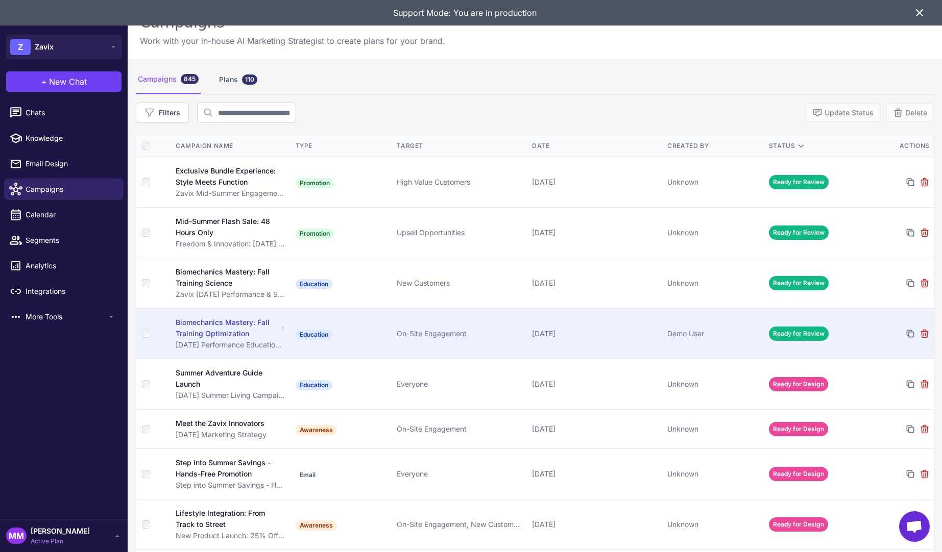
click at [572, 336] on div "September 5, 2025" at bounding box center [595, 333] width 127 height 11
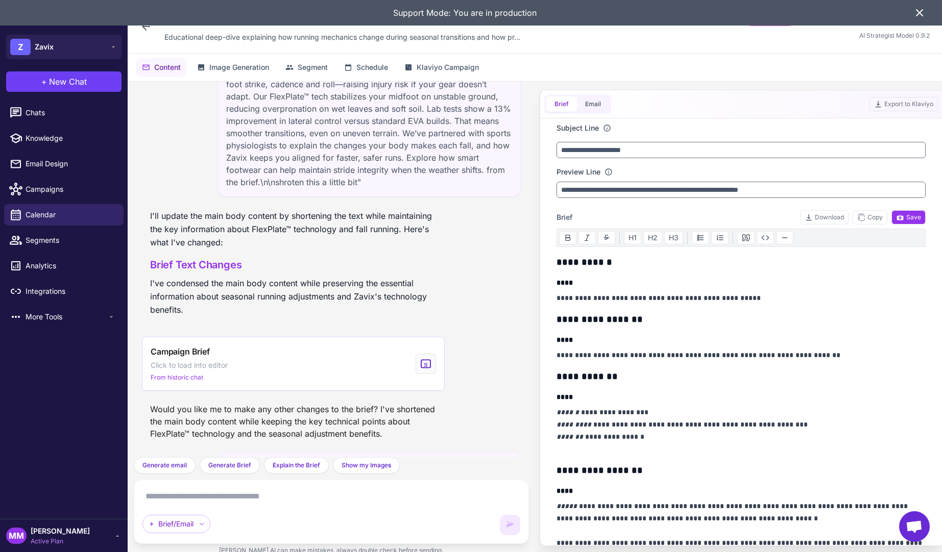
scroll to position [2112, 0]
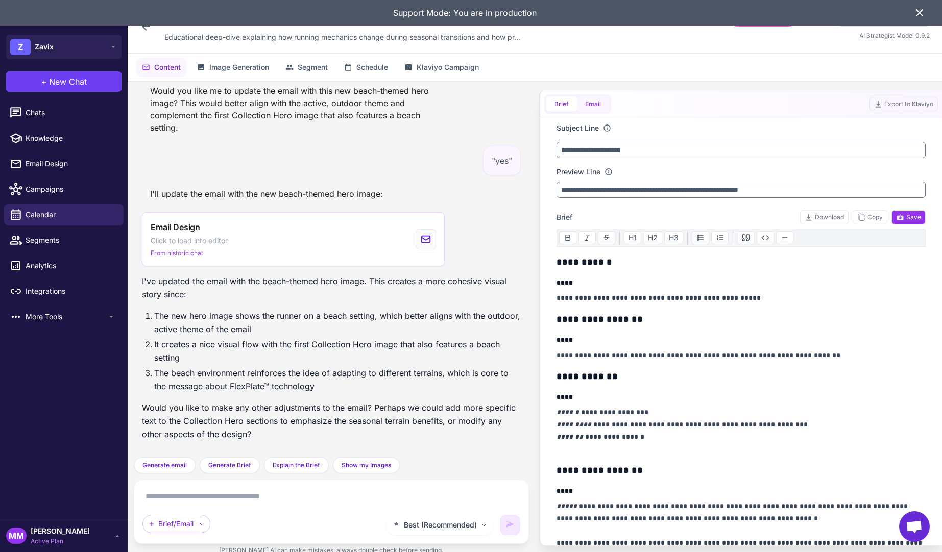
click at [589, 98] on button "Email" at bounding box center [593, 103] width 32 height 15
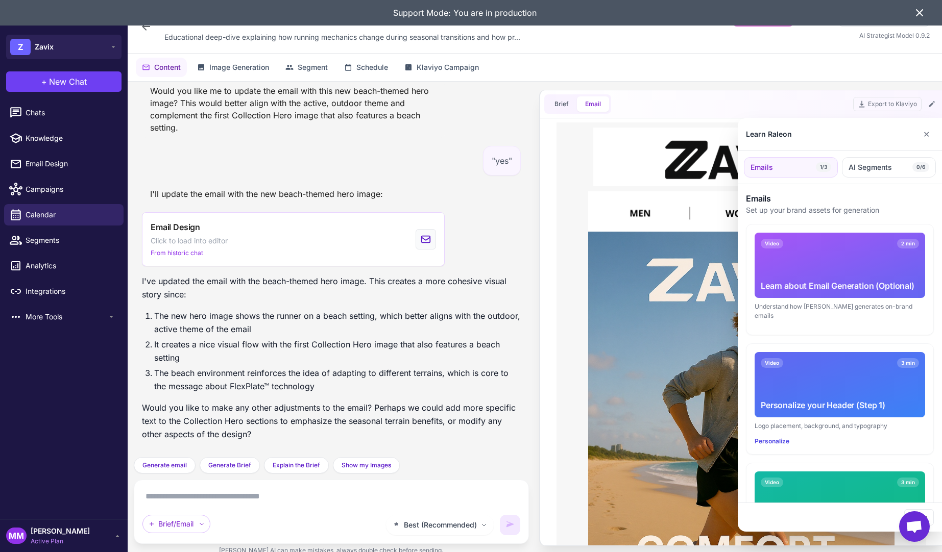
scroll to position [0, 0]
click at [926, 136] on button "✕" at bounding box center [926, 134] width 15 height 20
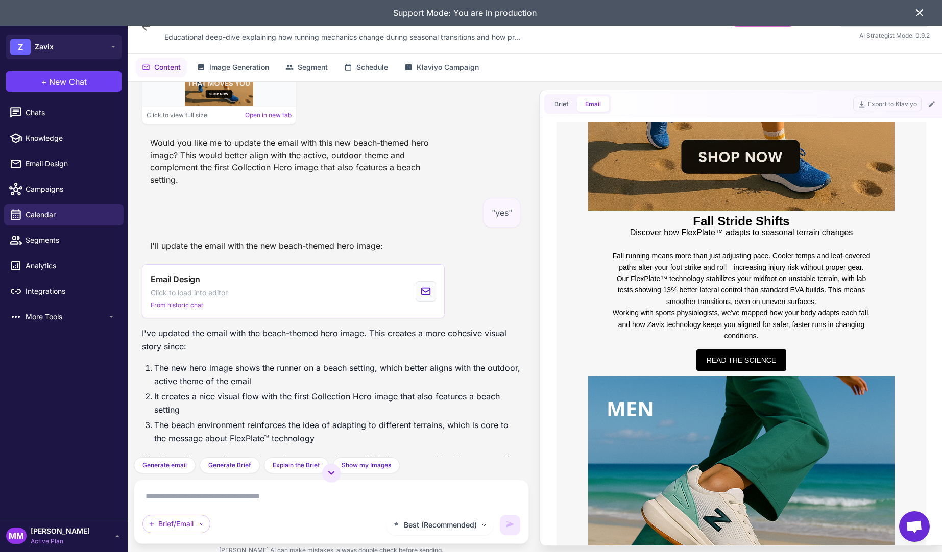
scroll to position [481, 0]
drag, startPoint x: 692, startPoint y: 224, endPoint x: 794, endPoint y: 263, distance: 109.1
click at [813, 235] on div "Fall Stride Shifts Discover how FlexPlate™ adapts to seasonal terrain changes F…" at bounding box center [740, 292] width 265 height 155
click at [754, 309] on p "Working with sports physiologists, we've mapped how your body adapts each fall,…" at bounding box center [740, 324] width 265 height 34
click at [726, 287] on p "Our FlexPlate™ technology stabilizes your midfoot on unstable terrain, with lab…" at bounding box center [740, 290] width 265 height 34
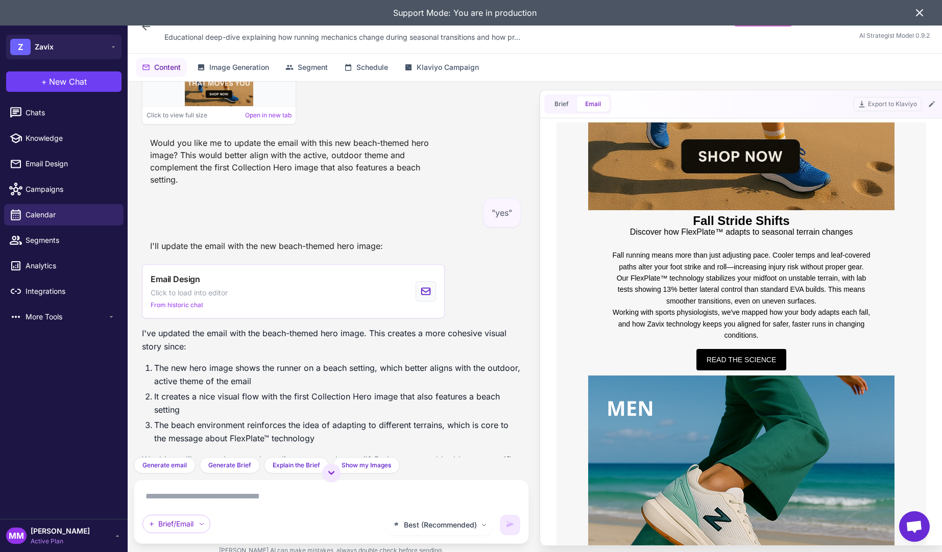
click at [711, 275] on p "Our FlexPlate™ technology stabilizes your midfoot on unstable terrain, with lab…" at bounding box center [740, 290] width 265 height 34
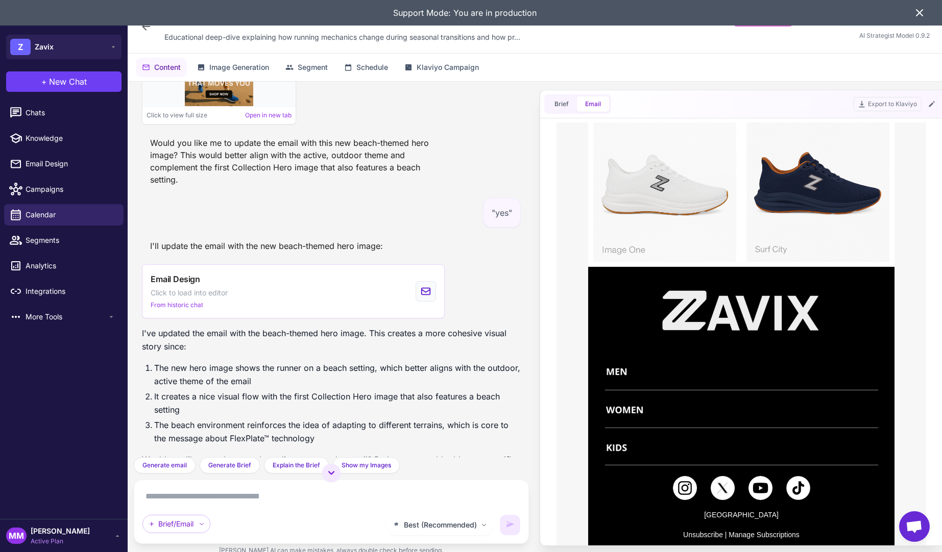
scroll to position [1469, 0]
click at [561, 104] on button "Brief" at bounding box center [561, 103] width 31 height 15
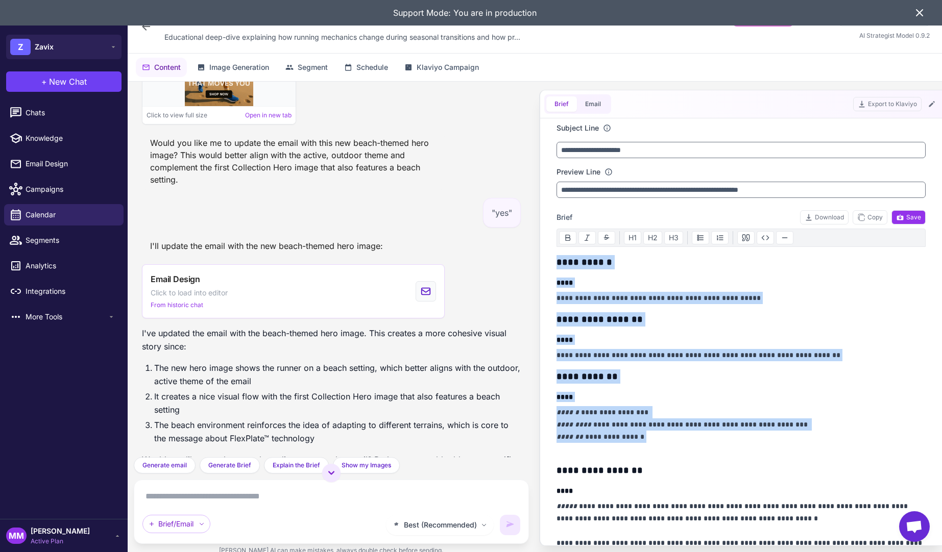
drag, startPoint x: 556, startPoint y: 260, endPoint x: 650, endPoint y: 439, distance: 201.6
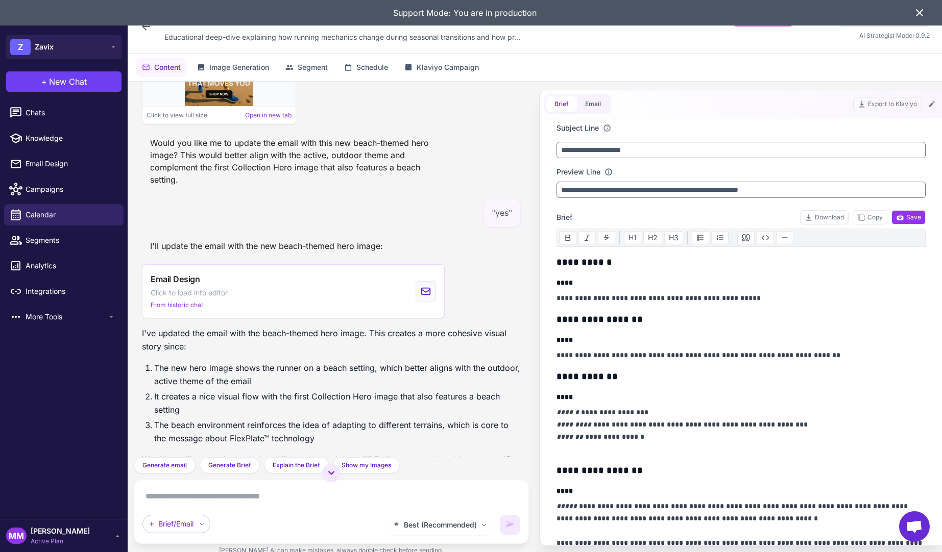
click at [660, 432] on p "**********" at bounding box center [740, 430] width 369 height 49
drag, startPoint x: 559, startPoint y: 318, endPoint x: 670, endPoint y: 311, distance: 111.5
click at [68, 81] on span "New Chat" at bounding box center [68, 82] width 38 height 12
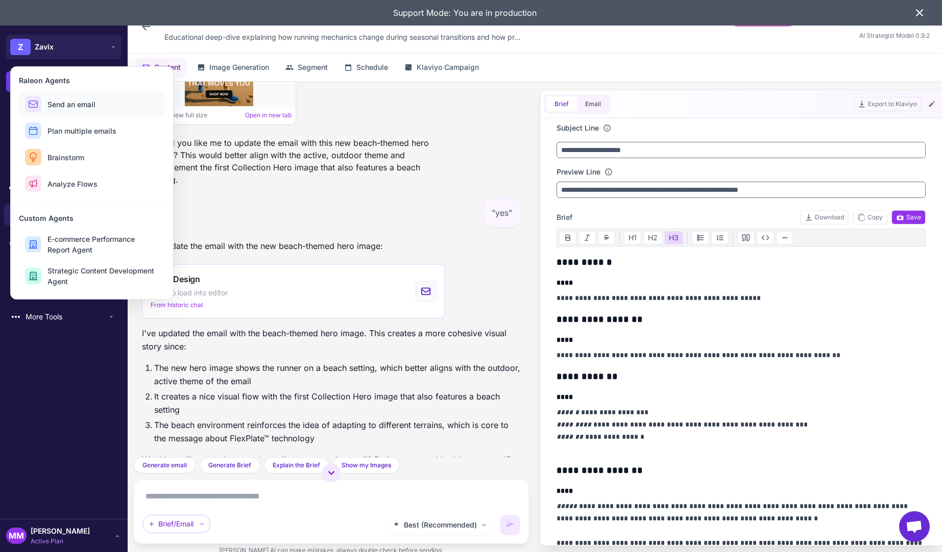
click at [72, 106] on span "Send an email" at bounding box center [71, 104] width 48 height 11
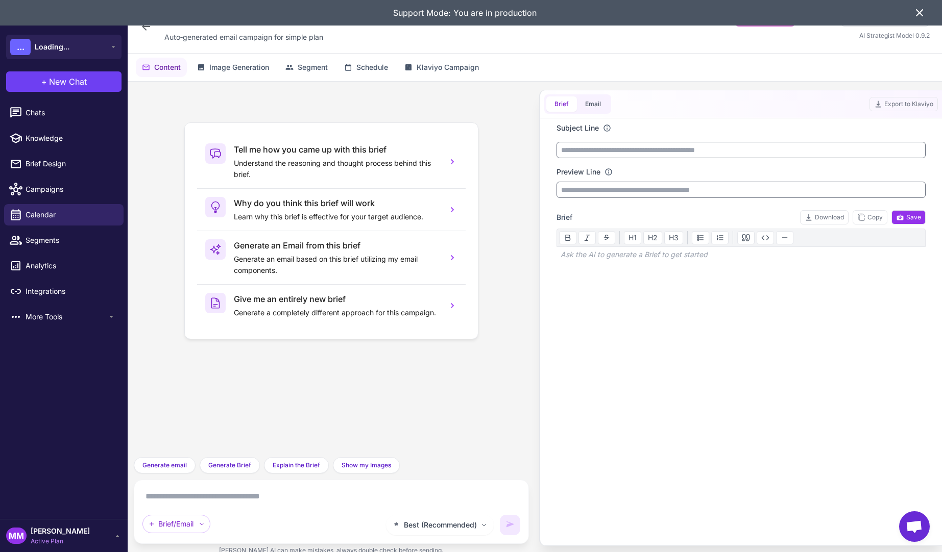
click at [240, 498] on textarea at bounding box center [331, 496] width 378 height 16
click at [254, 499] on textarea at bounding box center [331, 496] width 378 height 16
click at [220, 465] on span "Generate Brief" at bounding box center [229, 465] width 43 height 9
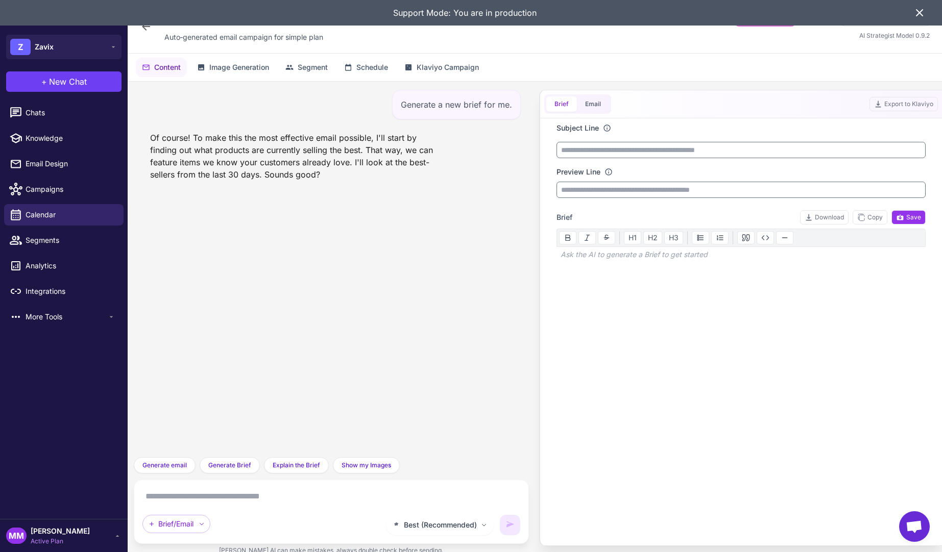
click at [330, 228] on div "Generate a new brief for me. Of course! To make this the most effective email p…" at bounding box center [331, 270] width 395 height 376
click at [319, 236] on div "Generate a new brief for me. Of course! To make this the most effective email p…" at bounding box center [331, 270] width 395 height 376
click at [313, 238] on div "Generate a new brief for me. Of course! To make this the most effective email p…" at bounding box center [331, 270] width 395 height 376
click at [325, 259] on div "Generate a new brief for me. Of course! To make this the most effective email p…" at bounding box center [331, 270] width 395 height 376
click at [329, 281] on div "Generate a new brief for me. Of course! To make this the most effective email p…" at bounding box center [331, 270] width 395 height 376
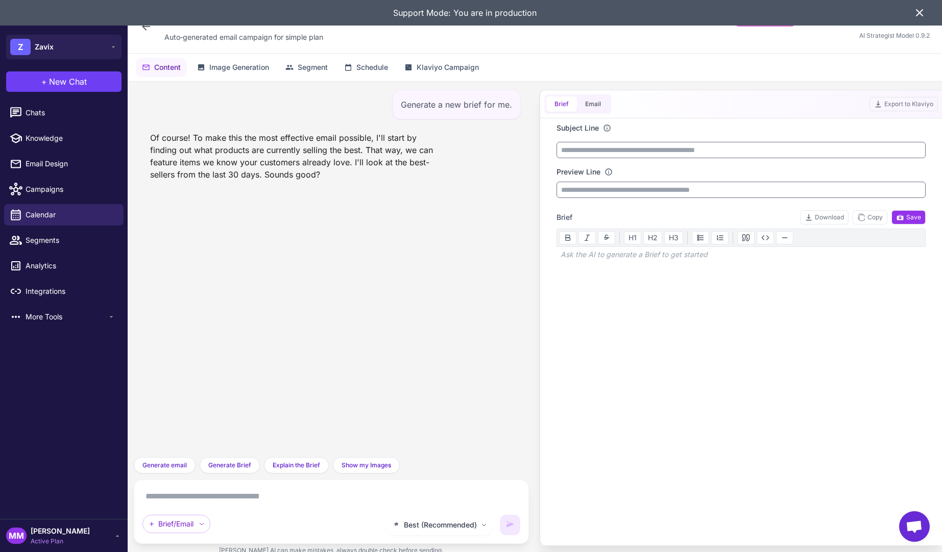
click at [196, 495] on textarea at bounding box center [331, 496] width 378 height 16
type textarea "**********"
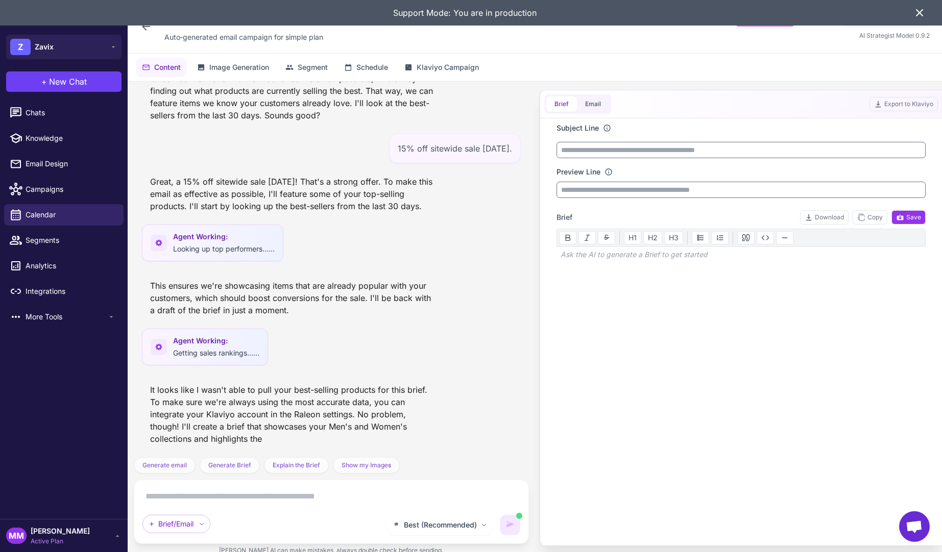
scroll to position [100, 0]
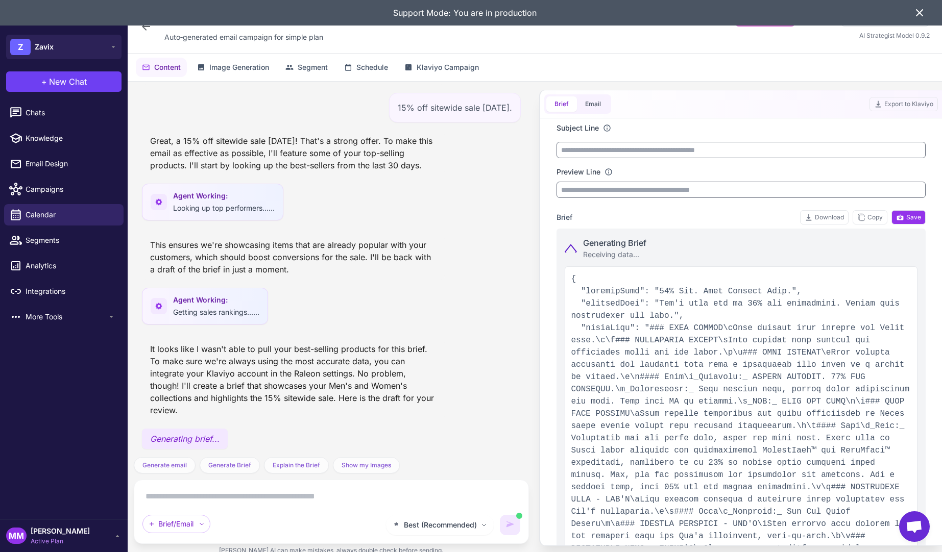
type input "**********"
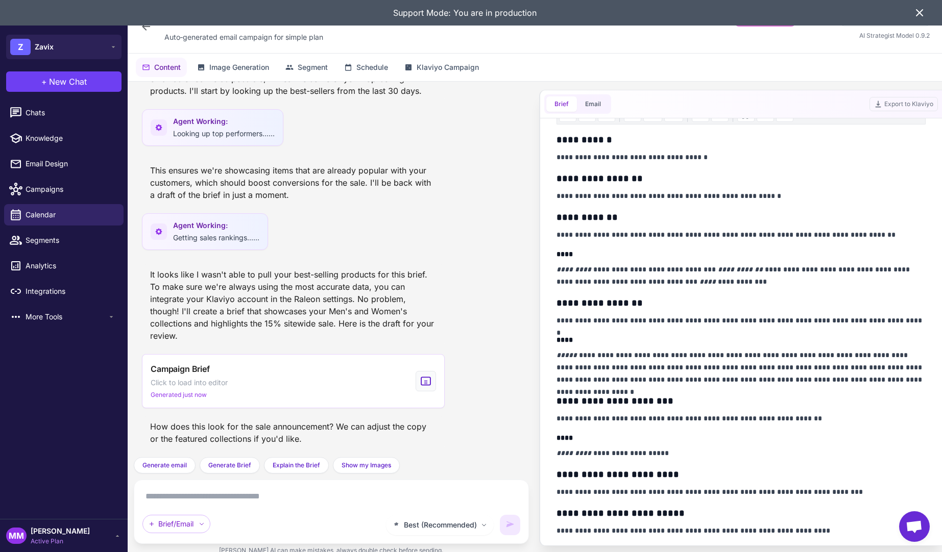
scroll to position [0, 0]
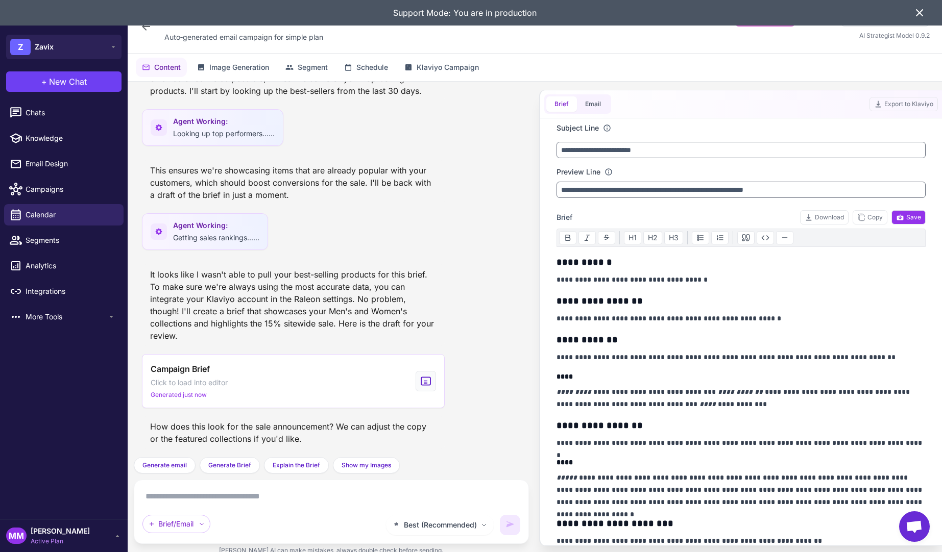
click at [230, 507] on div "Best (Recommended) Brief/Email" at bounding box center [331, 511] width 378 height 47
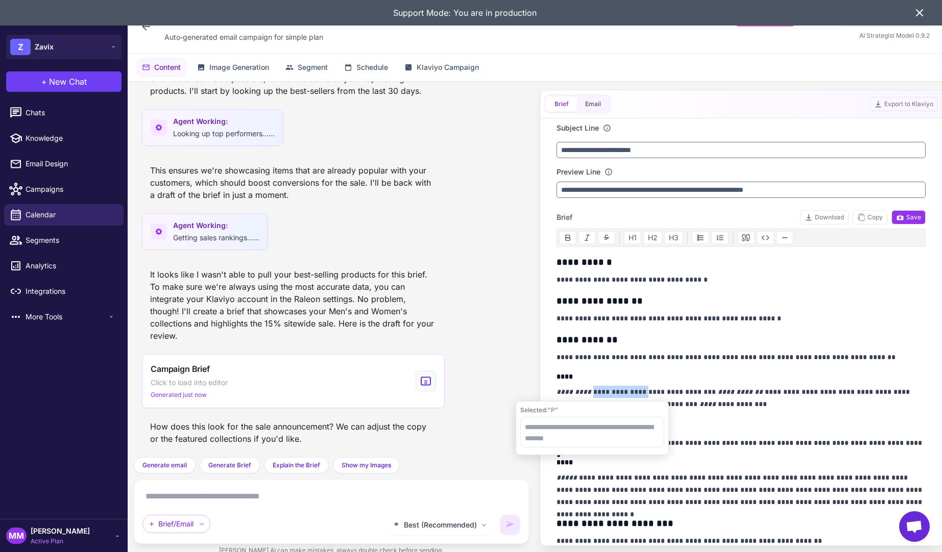
drag, startPoint x: 589, startPoint y: 393, endPoint x: 657, endPoint y: 388, distance: 67.6
click at [657, 388] on p "**********" at bounding box center [740, 398] width 369 height 24
drag, startPoint x: 358, startPoint y: 275, endPoint x: 372, endPoint y: 281, distance: 15.3
click at [358, 275] on div "Generate a new brief for me. Of course! To make this the most effective email p…" at bounding box center [331, 270] width 395 height 376
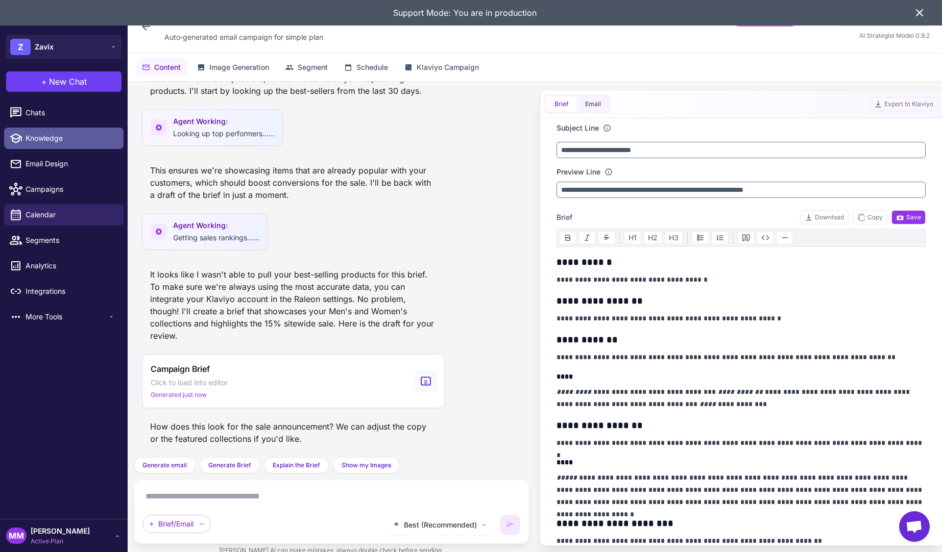
click at [42, 141] on span "Knowledge" at bounding box center [71, 138] width 90 height 11
select select
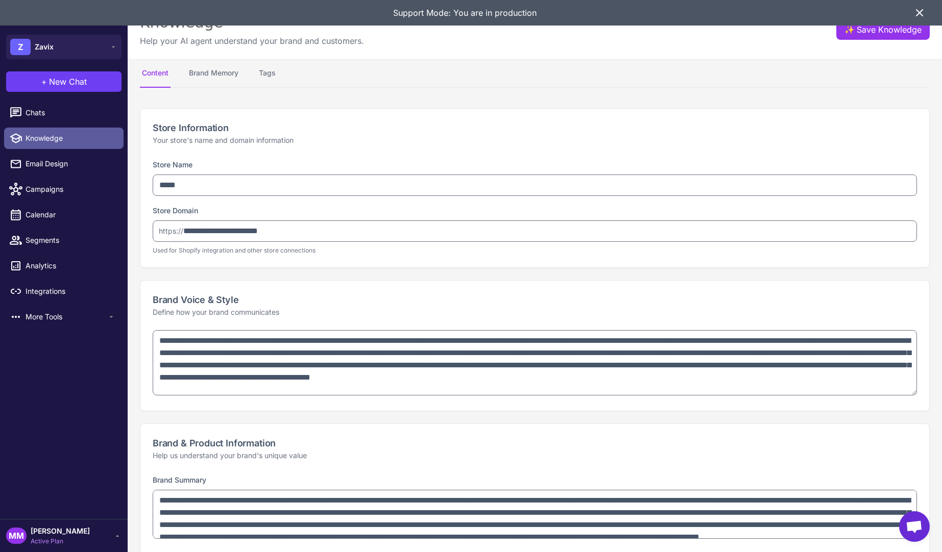
type textarea "**********"
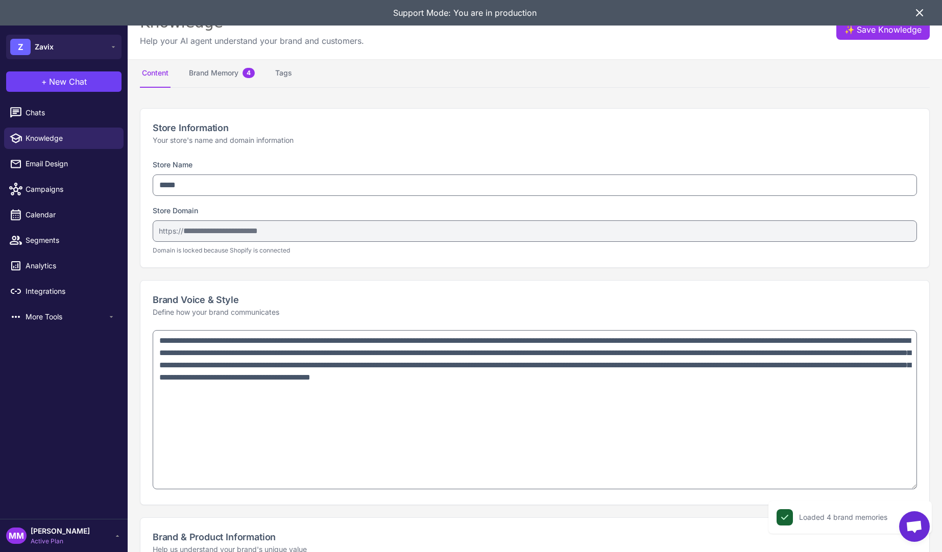
drag, startPoint x: 916, startPoint y: 390, endPoint x: 477, endPoint y: 397, distance: 438.4
click at [902, 483] on textarea "**********" at bounding box center [535, 409] width 764 height 159
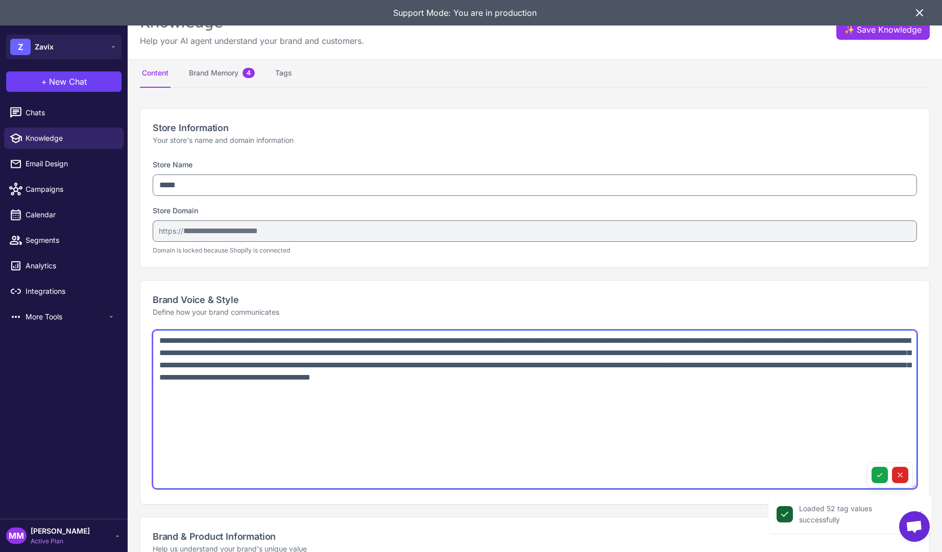
drag, startPoint x: 235, startPoint y: 391, endPoint x: 164, endPoint y: 370, distance: 74.6
click at [145, 340] on div "**********" at bounding box center [534, 417] width 788 height 174
click at [254, 406] on textarea "**********" at bounding box center [535, 409] width 764 height 159
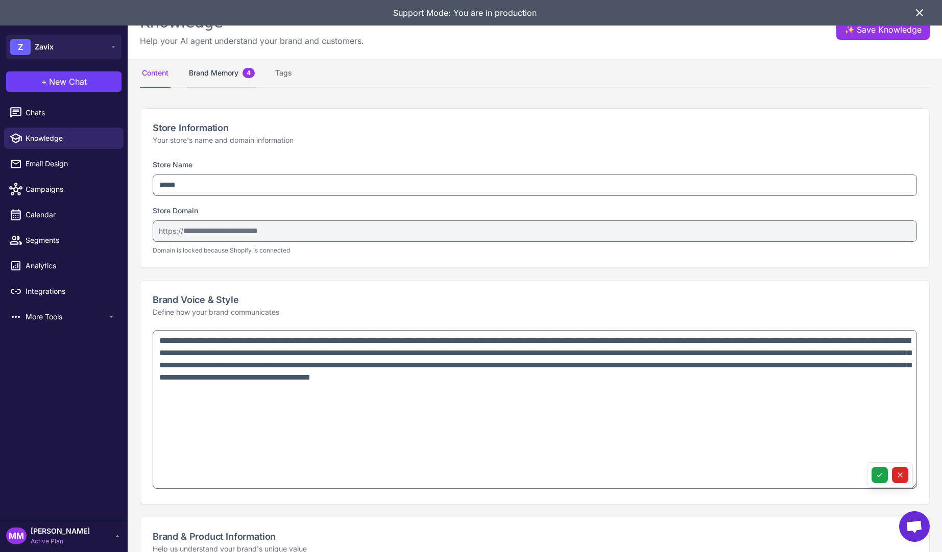
click at [225, 77] on button "Brand Memory 4" at bounding box center [222, 73] width 70 height 29
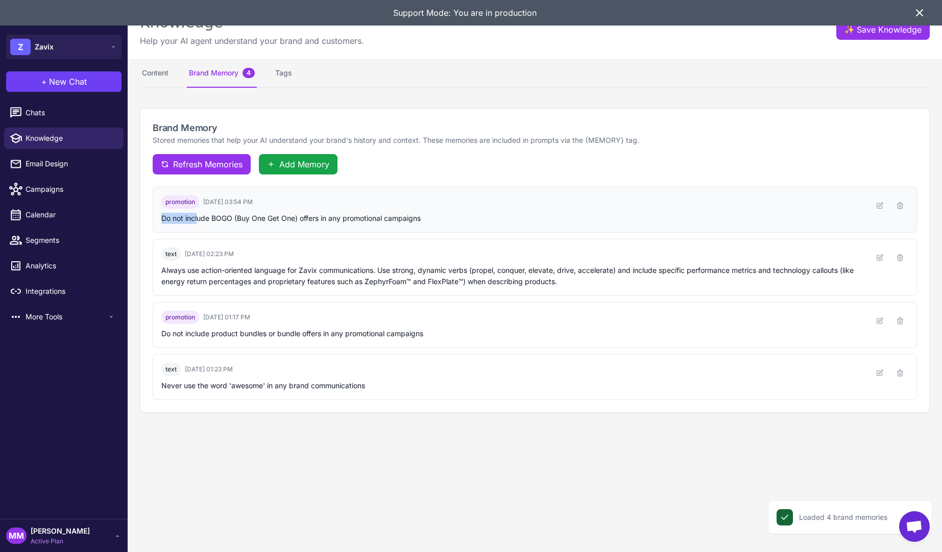
drag, startPoint x: 231, startPoint y: 218, endPoint x: 306, endPoint y: 212, distance: 75.3
click at [306, 212] on div "promotion 8/7/2025 03:54 PM Do not include BOGO (Buy One Get One) offers in any…" at bounding box center [512, 209] width 702 height 29
click at [283, 219] on div "Do not include BOGO (Buy One Get One) offers in any promotional campaigns" at bounding box center [512, 218] width 702 height 11
click at [44, 164] on span "Email Design" at bounding box center [71, 163] width 90 height 11
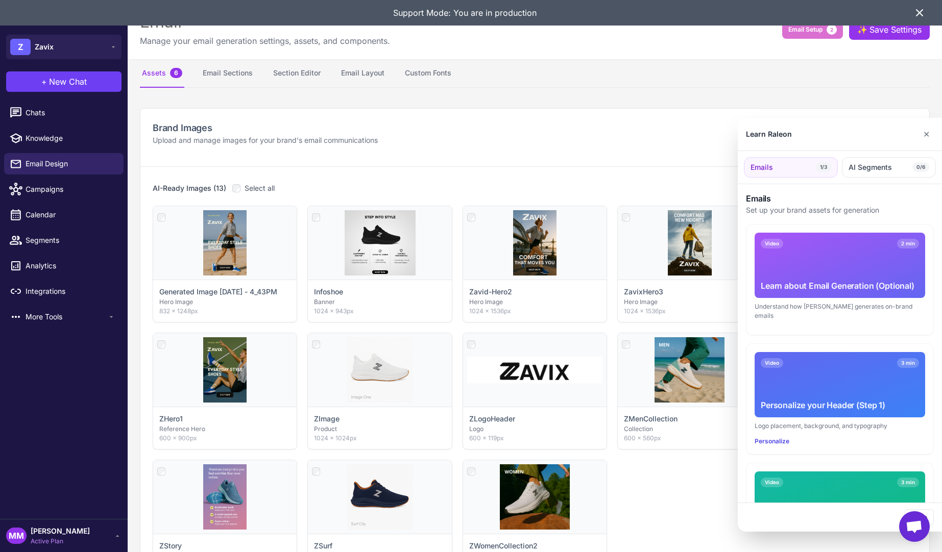
click at [283, 77] on div at bounding box center [471, 276] width 942 height 552
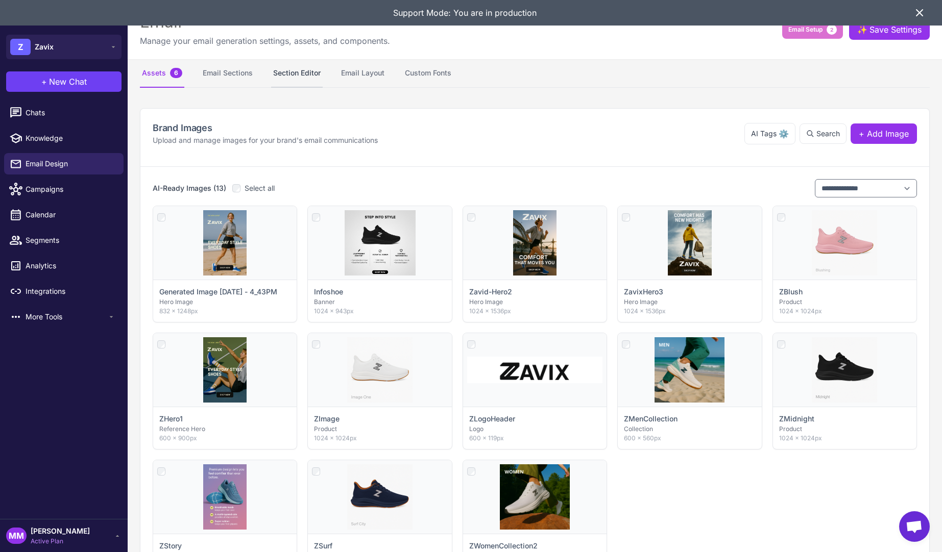
click at [285, 72] on button "Section Editor" at bounding box center [297, 73] width 52 height 29
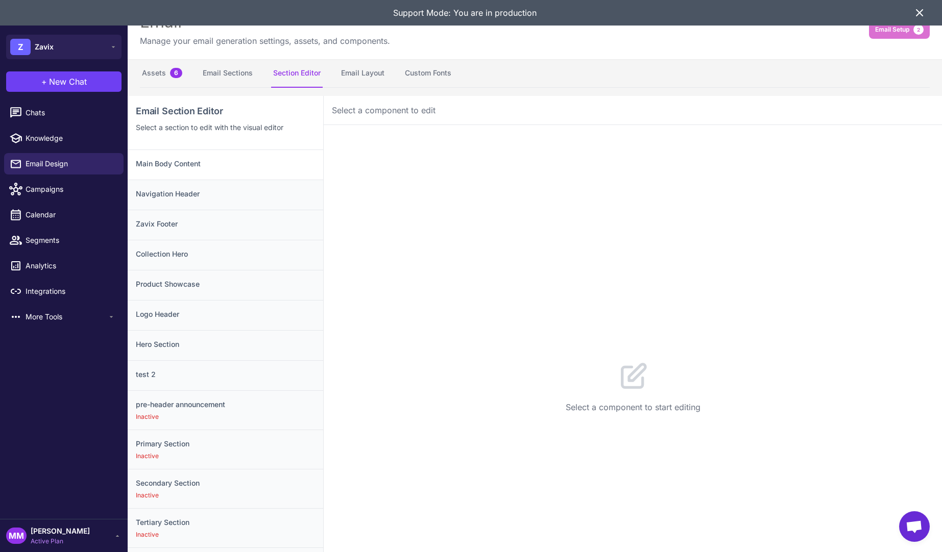
click at [182, 163] on h3 "Main Body Content" at bounding box center [225, 163] width 179 height 11
click at [417, 143] on button "Configuration 1" at bounding box center [410, 141] width 85 height 29
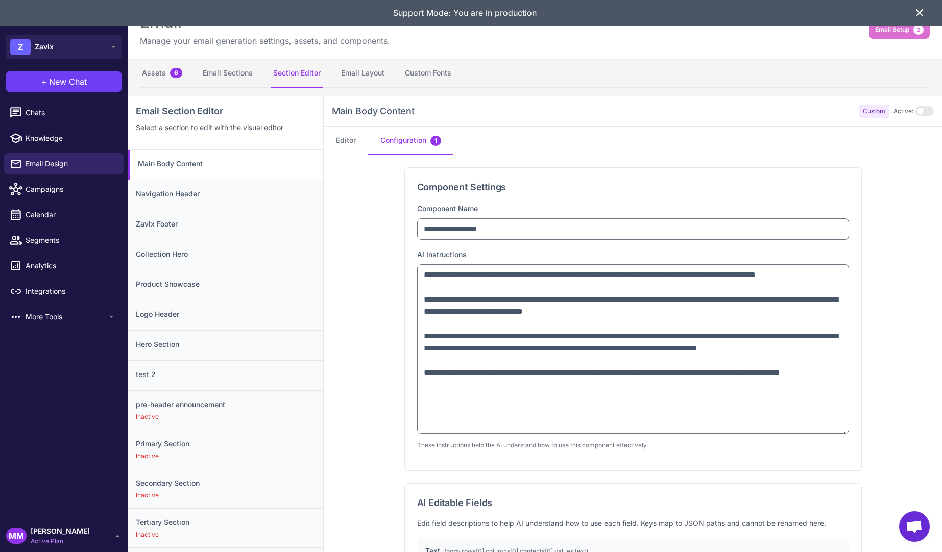
drag, startPoint x: 846, startPoint y: 307, endPoint x: 848, endPoint y: 429, distance: 122.0
click at [848, 429] on textarea "**********" at bounding box center [633, 348] width 432 height 169
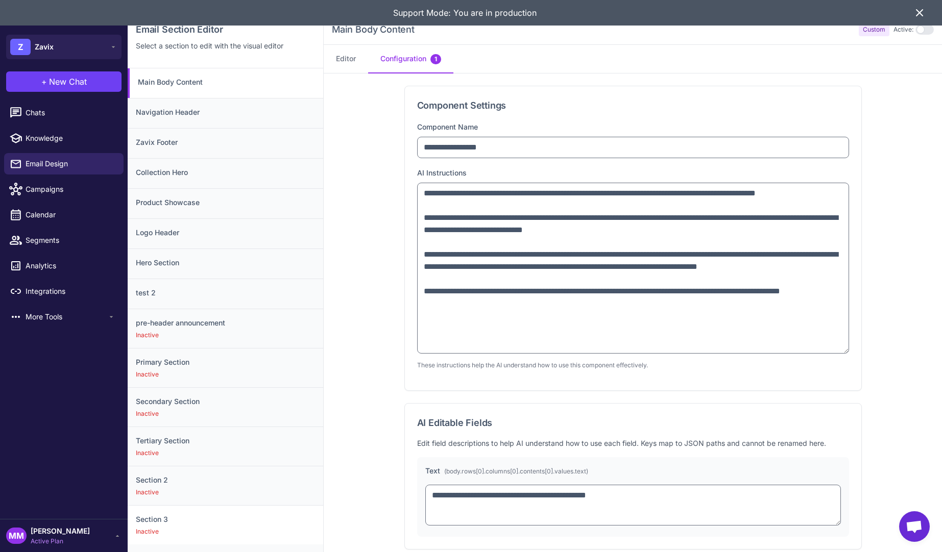
scroll to position [96, 0]
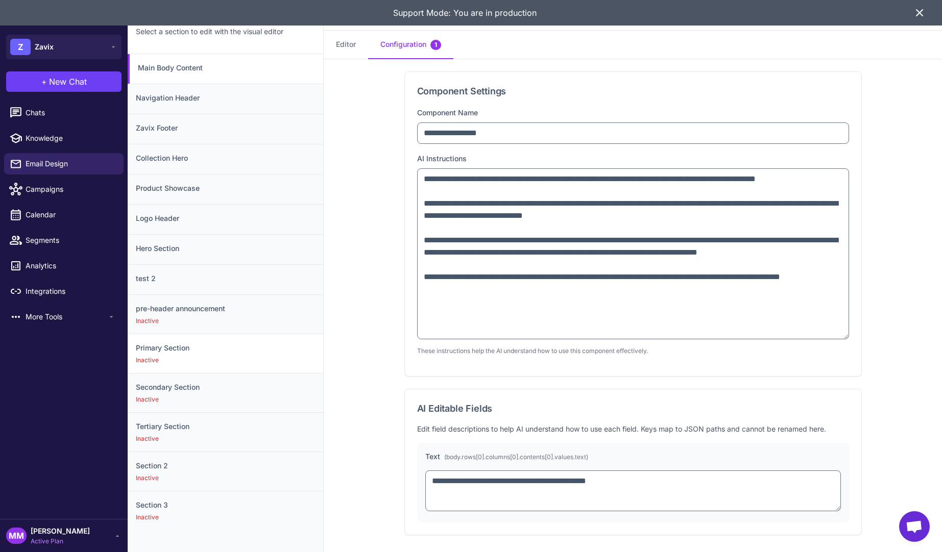
click at [163, 355] on div "Primary Section Inactive" at bounding box center [225, 353] width 195 height 39
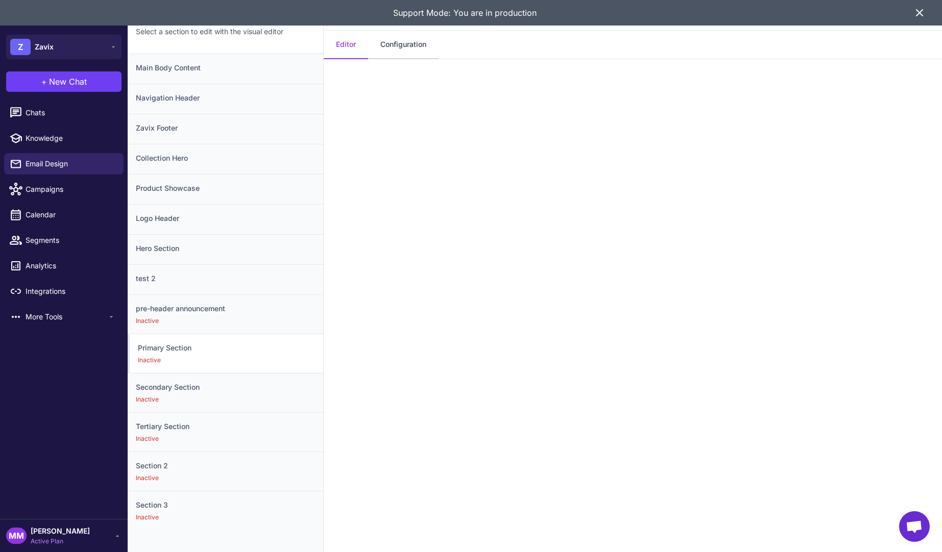
click at [402, 44] on button "Configuration" at bounding box center [403, 45] width 70 height 29
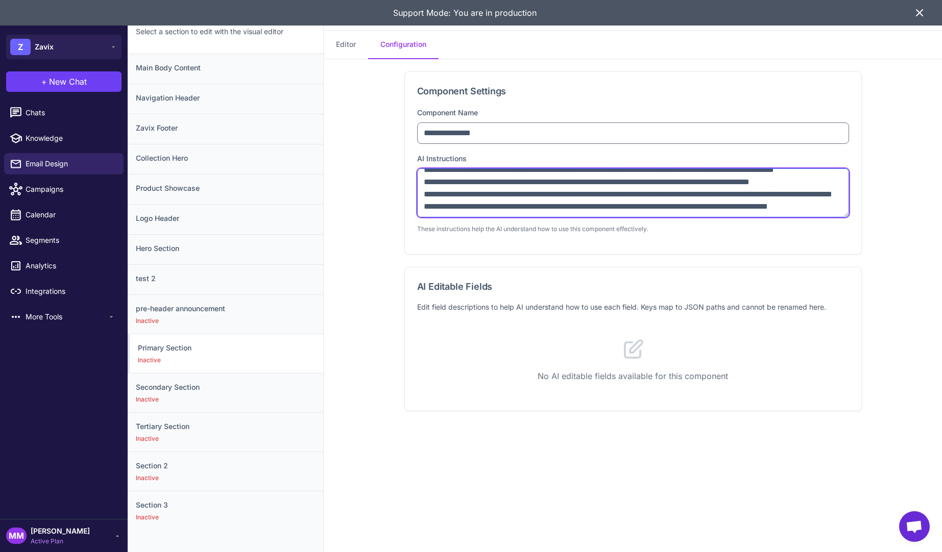
drag, startPoint x: 848, startPoint y: 209, endPoint x: 847, endPoint y: 216, distance: 7.3
click at [848, 210] on textarea "**********" at bounding box center [633, 192] width 432 height 49
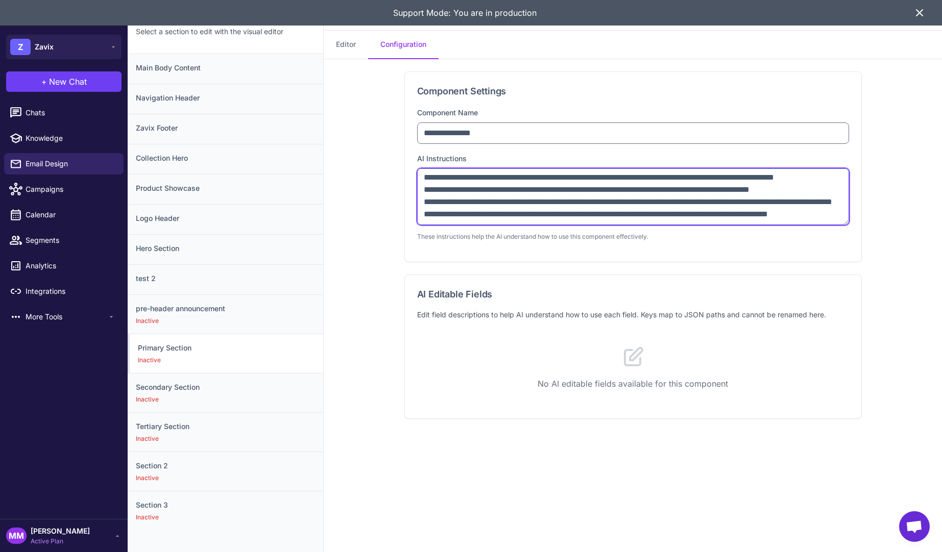
scroll to position [0, 0]
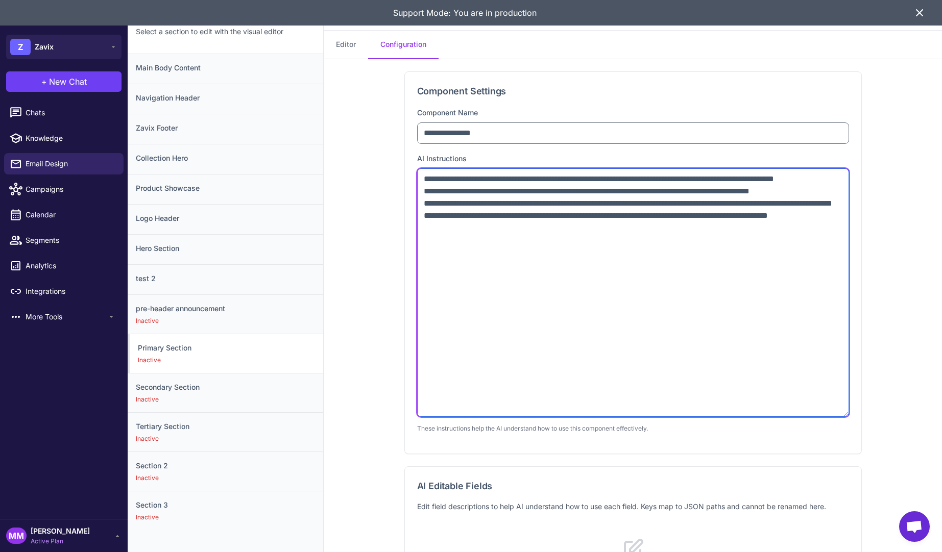
drag, startPoint x: 846, startPoint y: 215, endPoint x: 680, endPoint y: 309, distance: 190.6
click at [803, 417] on textarea "**********" at bounding box center [633, 292] width 432 height 249
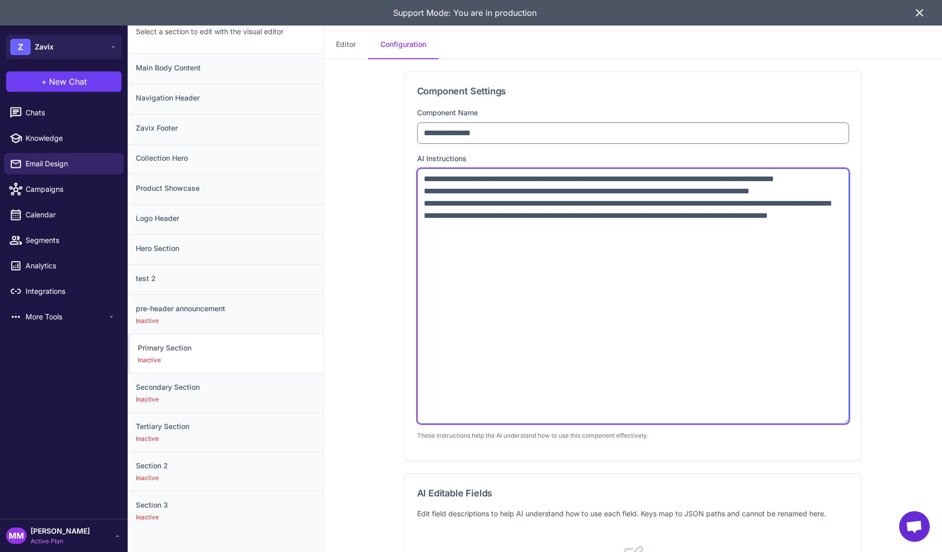
click at [671, 304] on textarea "**********" at bounding box center [633, 296] width 432 height 256
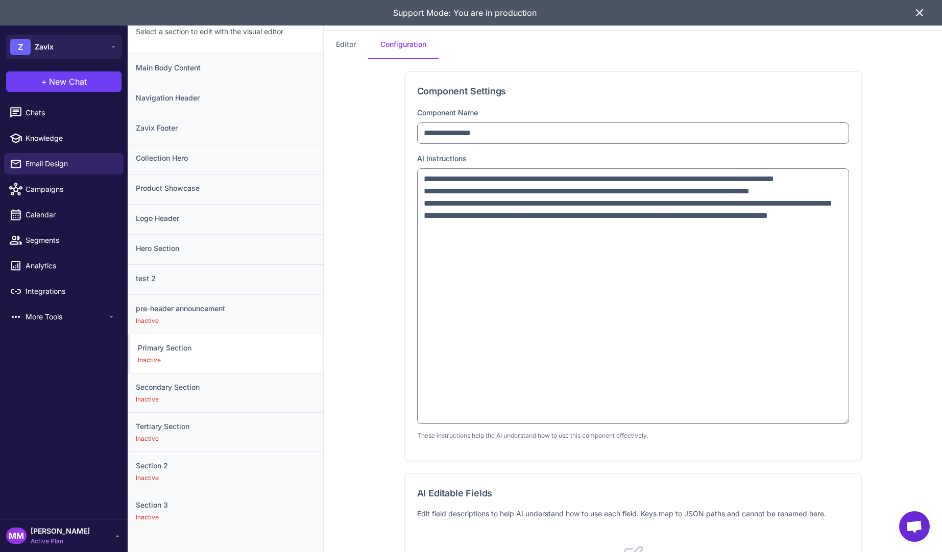
click at [361, 228] on div "**********" at bounding box center [633, 305] width 618 height 493
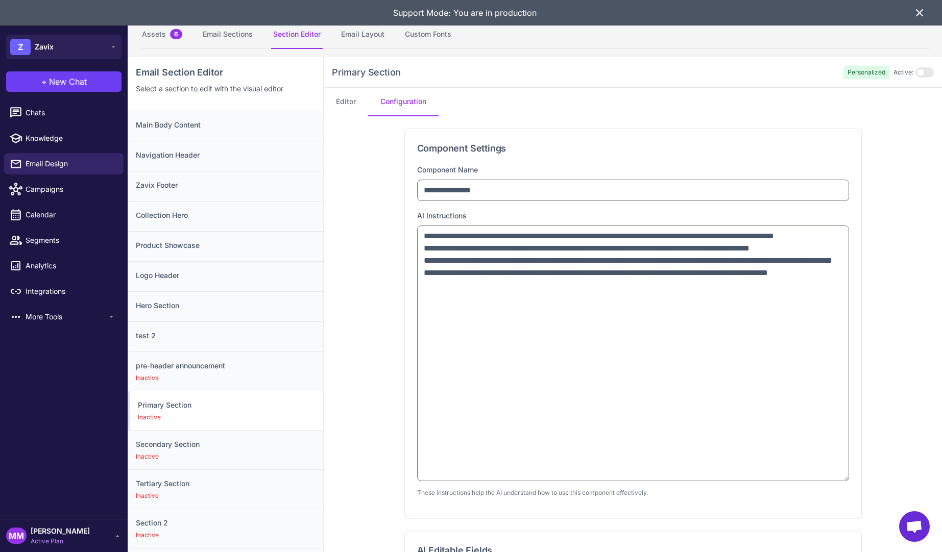
scroll to position [19, 0]
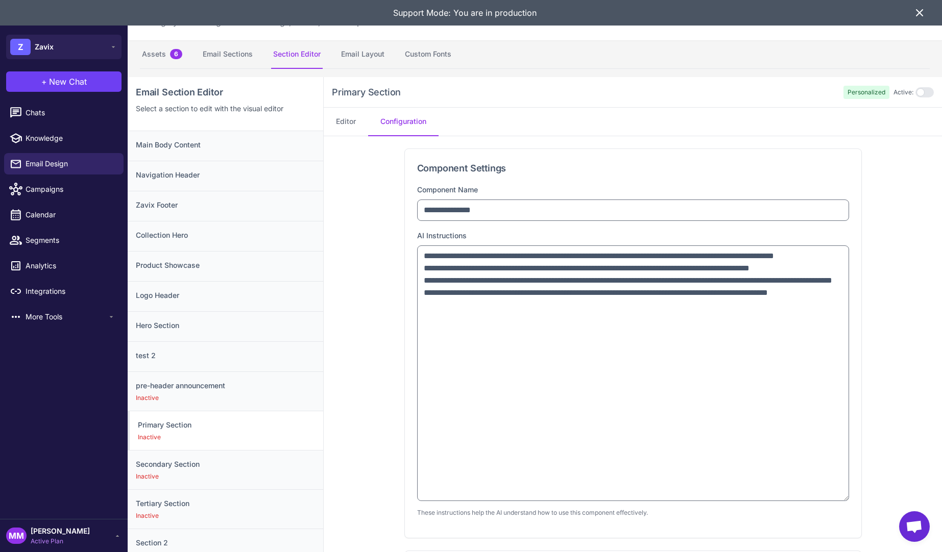
click at [518, 115] on nav "Editor Configuration" at bounding box center [633, 122] width 618 height 29
click at [318, 306] on div "Logo Header" at bounding box center [225, 296] width 195 height 30
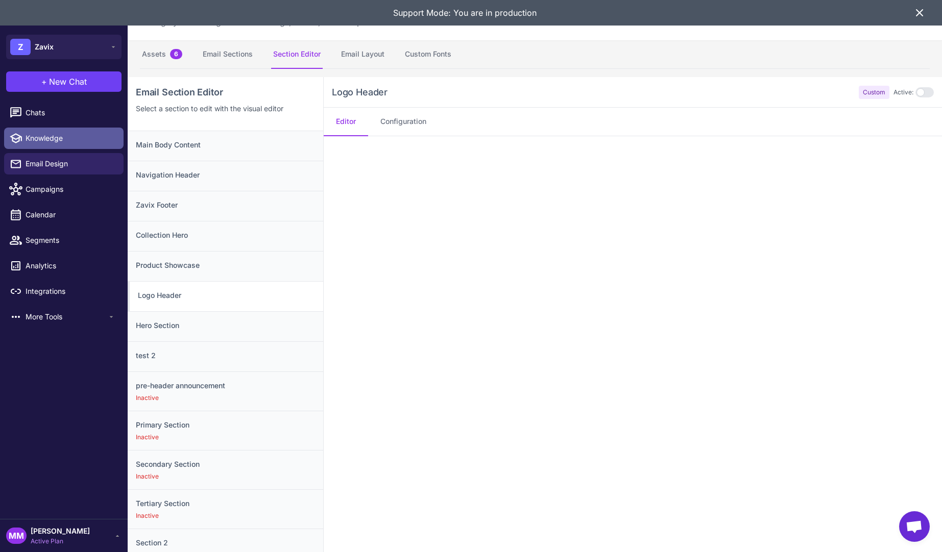
click at [46, 142] on span "Knowledge" at bounding box center [71, 138] width 90 height 11
select select
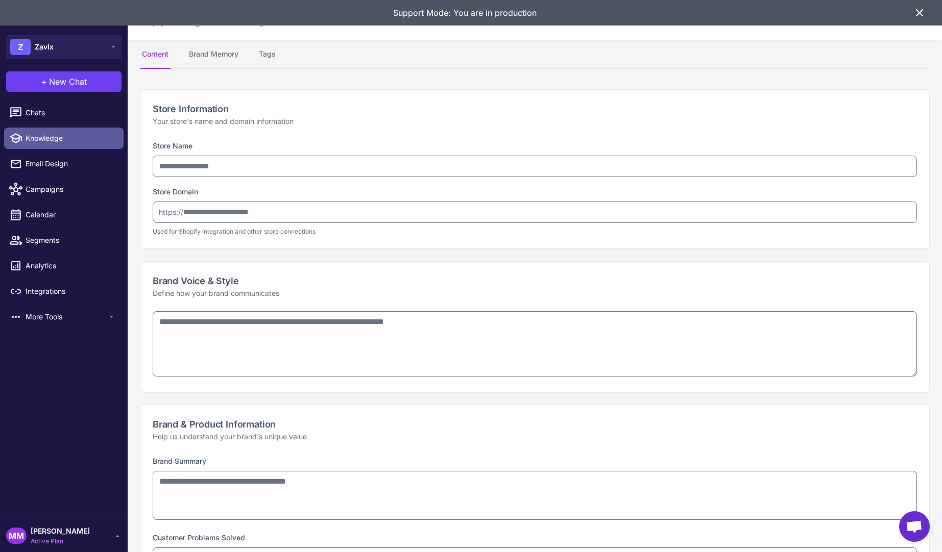
type input "*****"
type input "**********"
type textarea "**********"
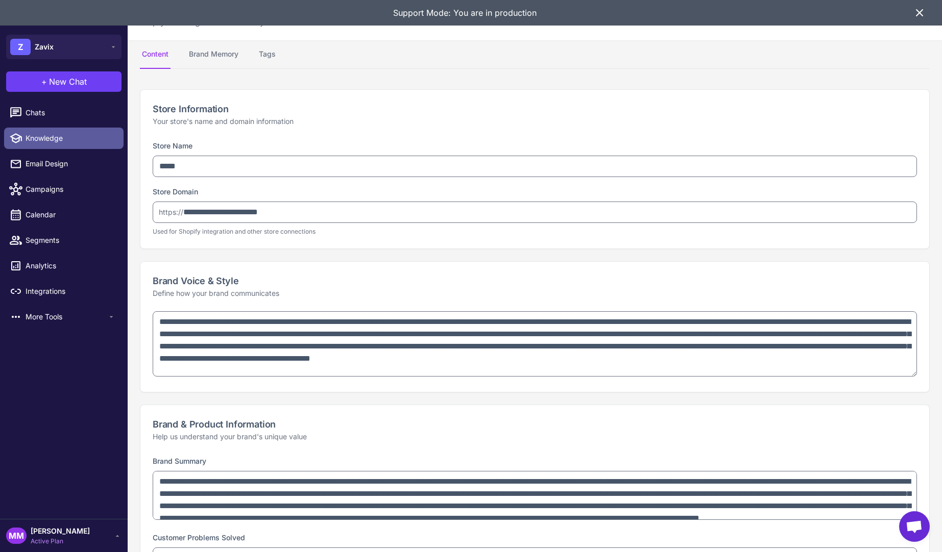
type textarea "**********"
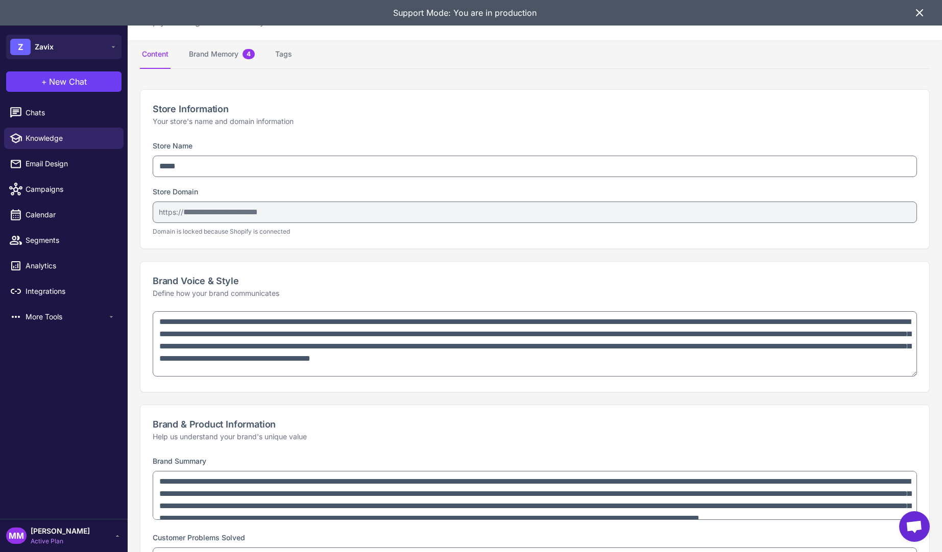
click at [74, 530] on span "Mary Marketer" at bounding box center [60, 531] width 59 height 11
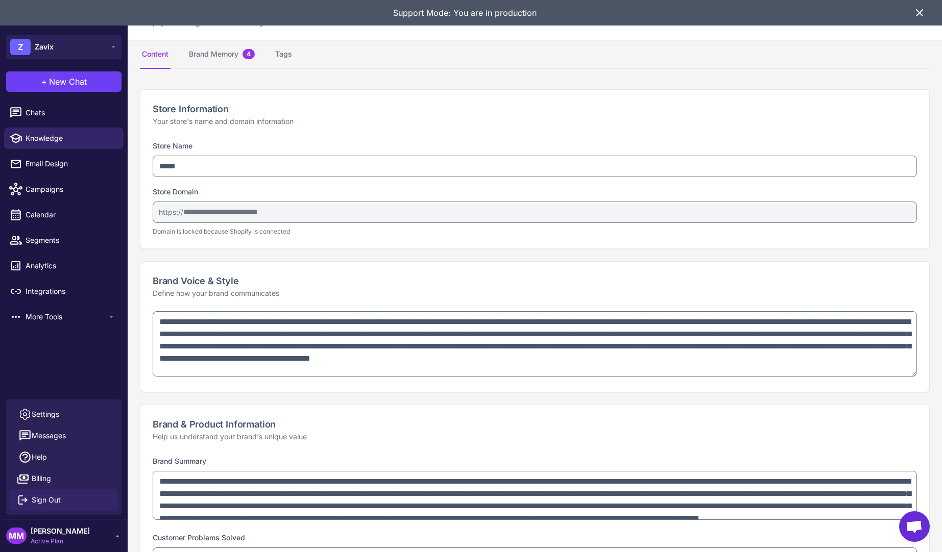
click at [56, 500] on span "Sign Out" at bounding box center [46, 500] width 29 height 11
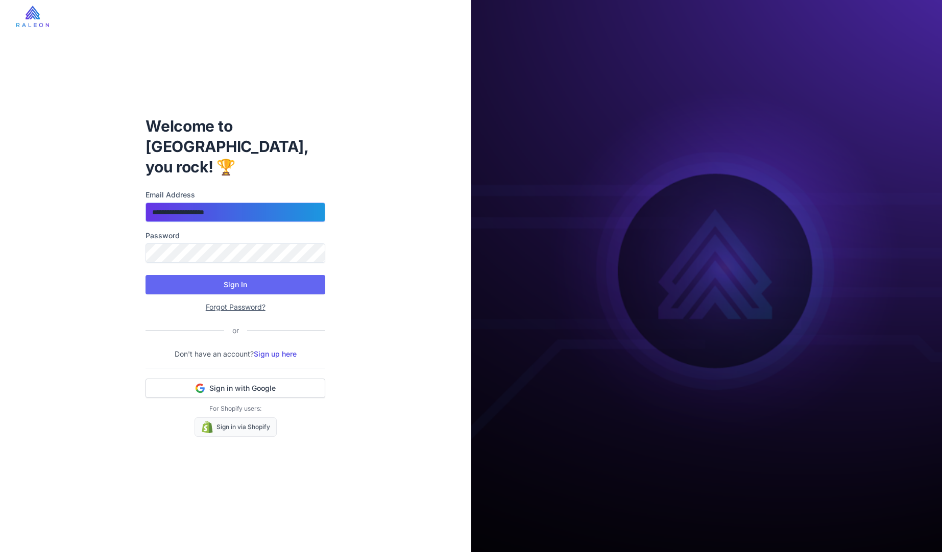
click at [232, 204] on input "**********" at bounding box center [235, 212] width 180 height 19
type input "**********"
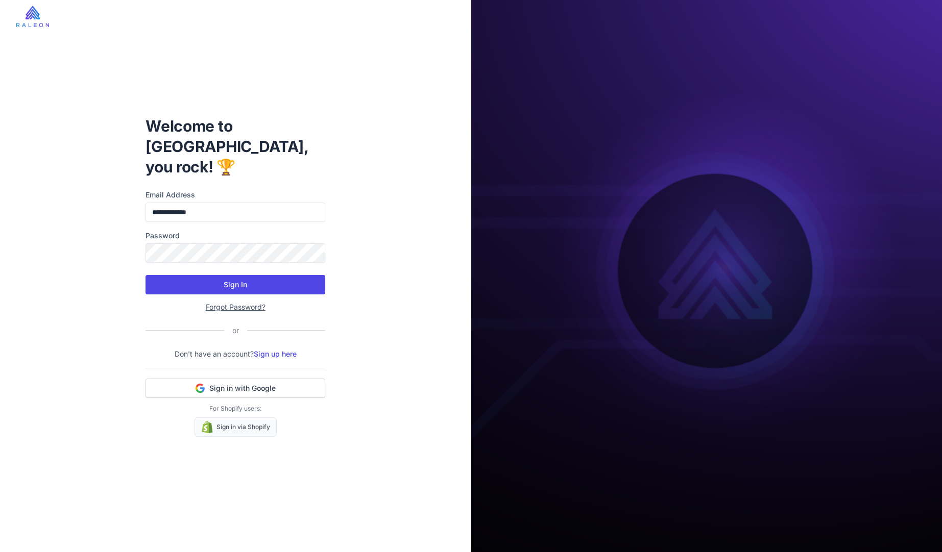
click at [228, 275] on button "Sign In" at bounding box center [235, 284] width 180 height 19
